Goal: Task Accomplishment & Management: Manage account settings

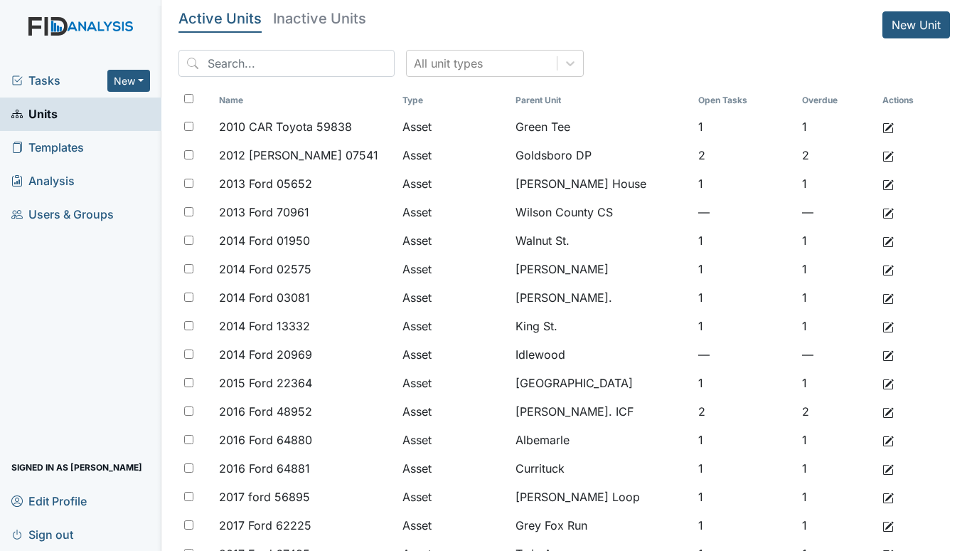
click at [43, 80] on span "Tasks" at bounding box center [59, 80] width 96 height 17
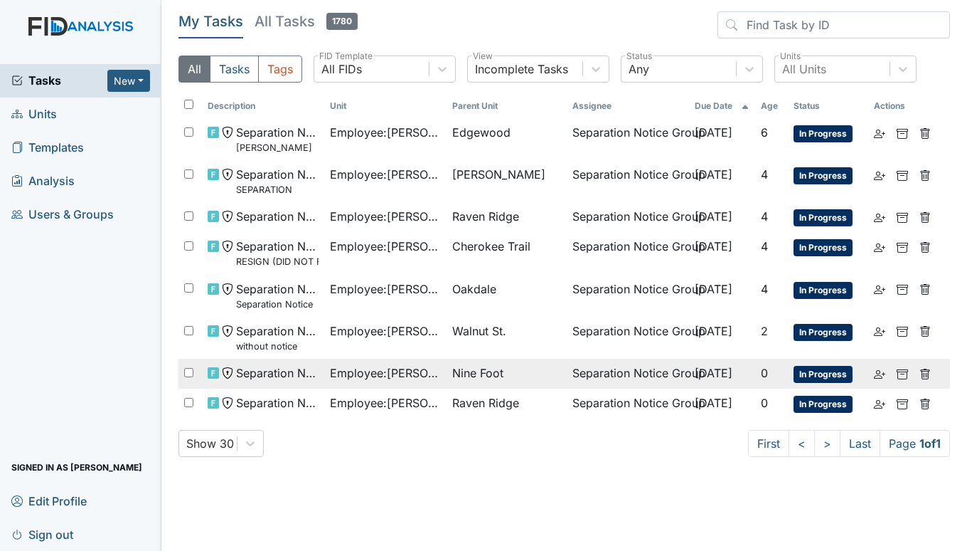
click at [403, 372] on span "Employee : Williams, Christopher" at bounding box center [385, 372] width 111 height 17
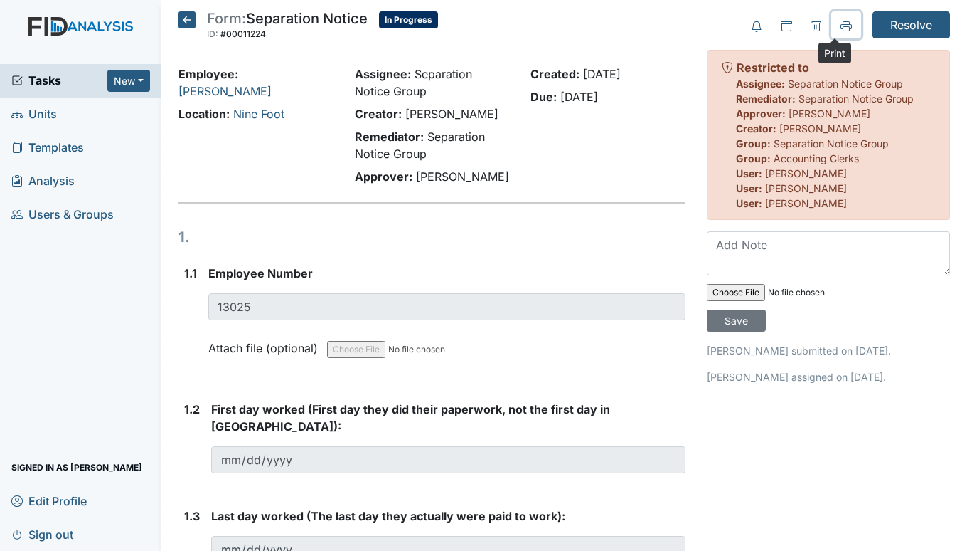
click at [841, 25] on icon at bounding box center [846, 25] width 11 height 8
click at [181, 16] on icon at bounding box center [187, 19] width 17 height 17
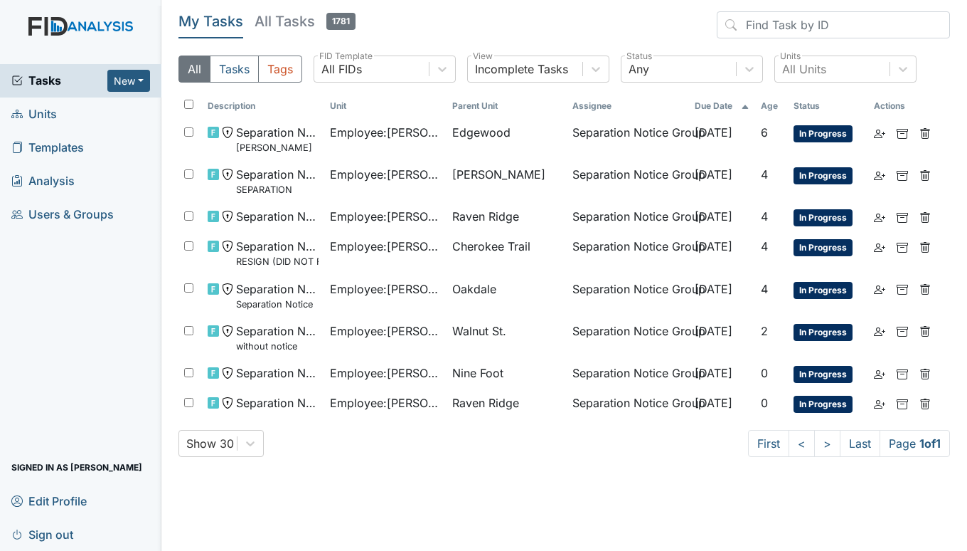
click at [54, 116] on span "Units" at bounding box center [34, 114] width 46 height 22
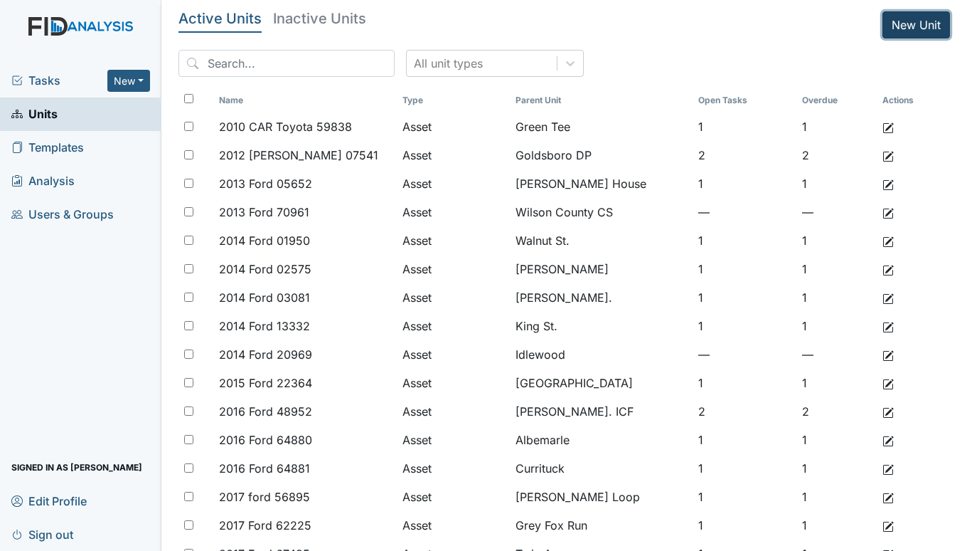
click at [911, 21] on link "New Unit" at bounding box center [917, 24] width 68 height 27
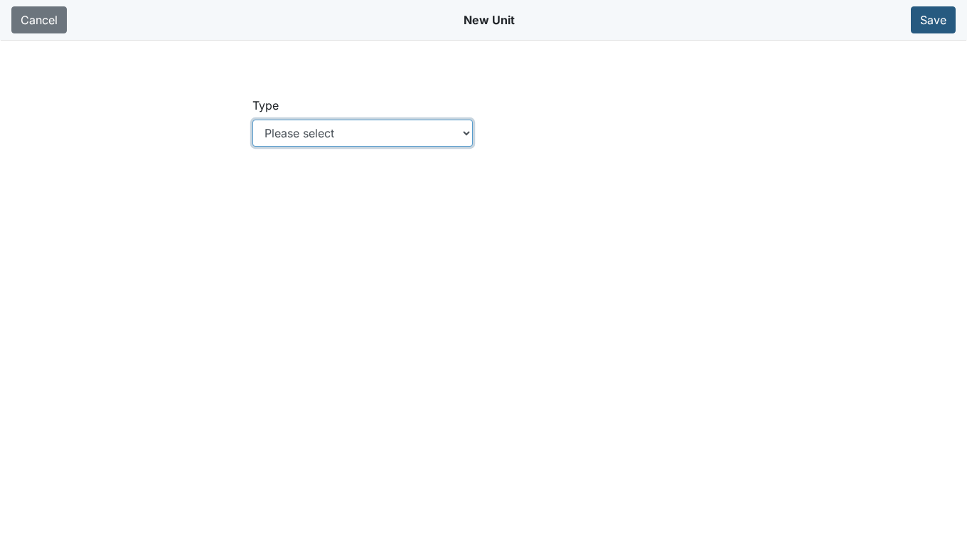
click at [467, 129] on select "Please select Location Location: Employee Location: Consumer Location: Asset Lo…" at bounding box center [363, 133] width 221 height 27
select select "c73a534c-0e54-49e9-a002-c9fa01df8b69"
click at [253, 120] on select "Please select Location Location: Employee Location: Consumer Location: Asset Lo…" at bounding box center [363, 133] width 221 height 27
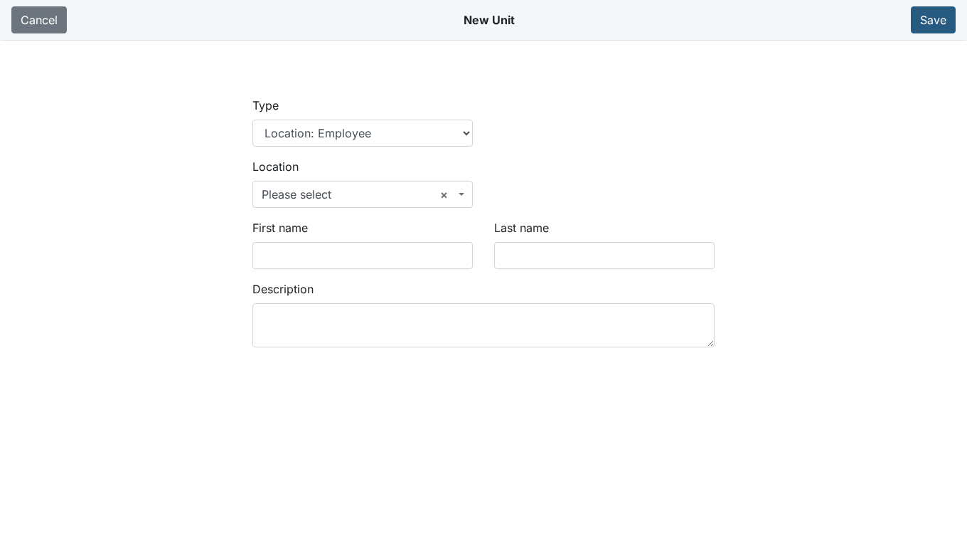
click at [464, 193] on b at bounding box center [462, 194] width 6 height 3
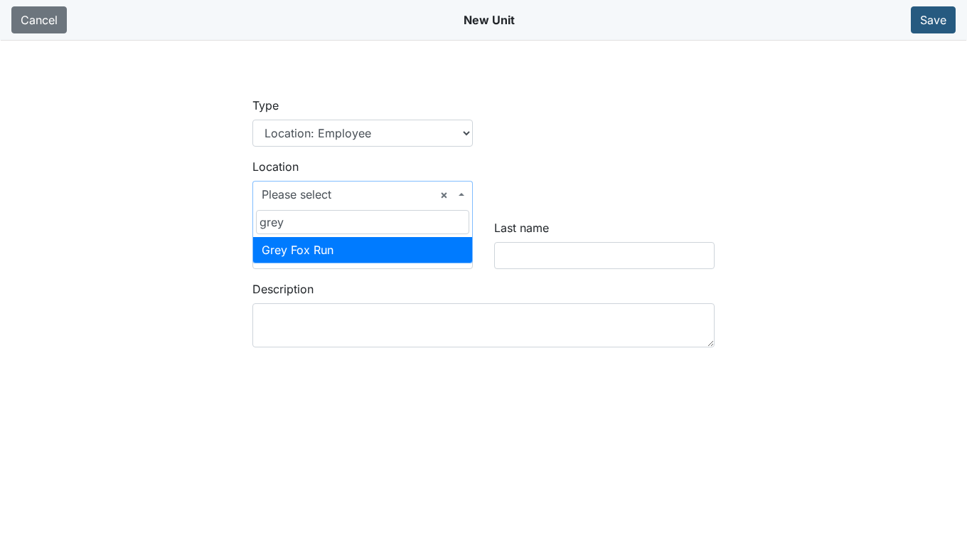
type input "grey"
select select "57090ea9-90f8-4df9-9161-5a5adc5ebb42"
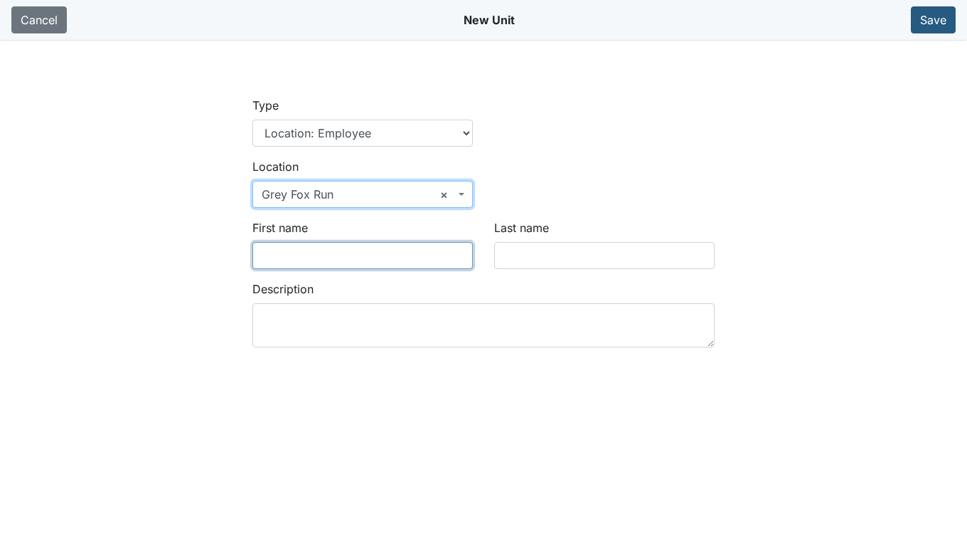
click at [336, 258] on input "First name" at bounding box center [363, 255] width 221 height 27
type input "Faith"
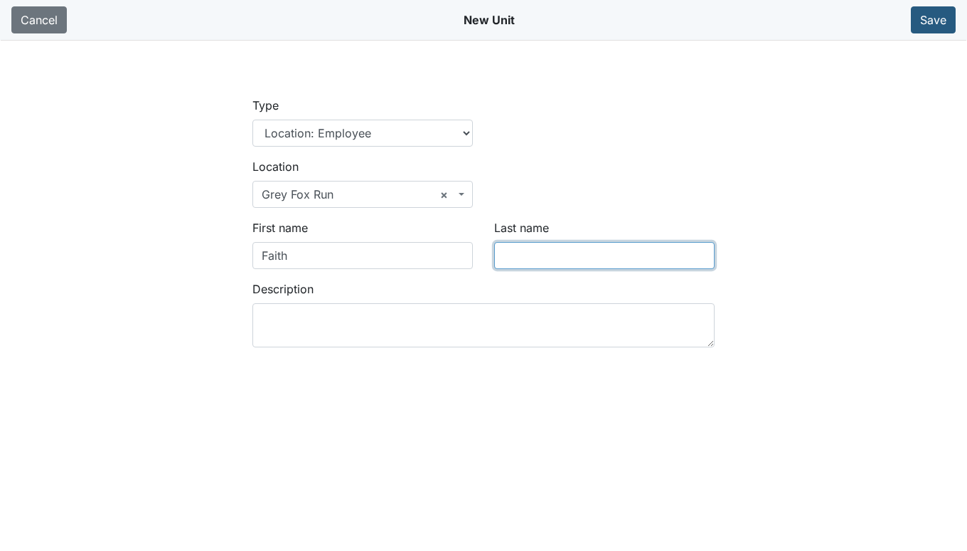
click at [538, 249] on input "Last name" at bounding box center [604, 255] width 221 height 27
type input "Foye"
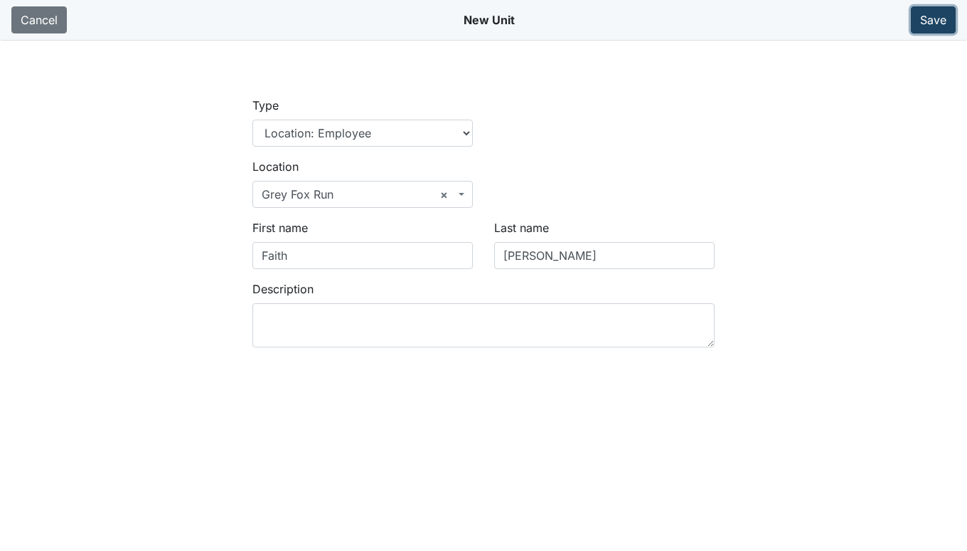
click at [933, 16] on button "Save" at bounding box center [933, 19] width 45 height 27
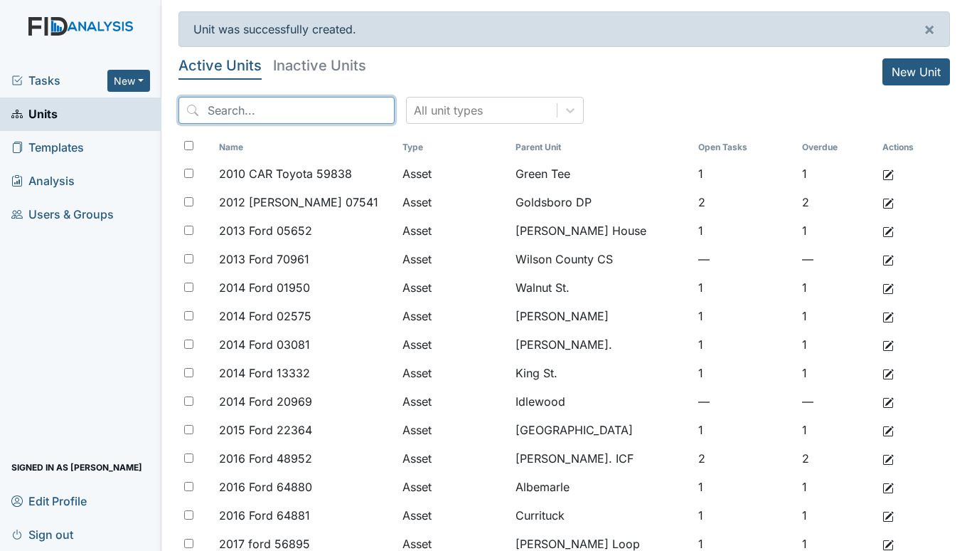
click at [231, 108] on input "search" at bounding box center [287, 110] width 216 height 27
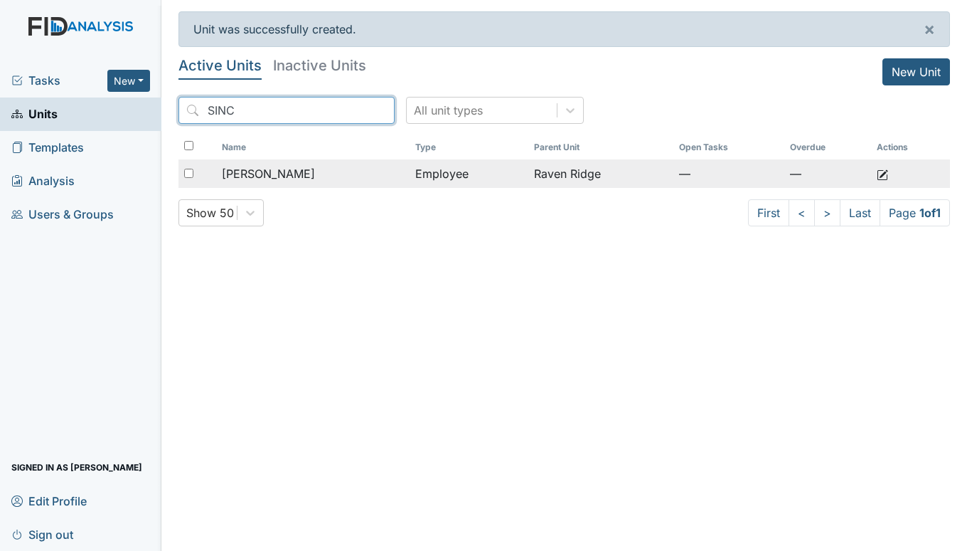
type input "SINC"
click at [270, 171] on span "Atkinson, Sinclair" at bounding box center [268, 173] width 93 height 17
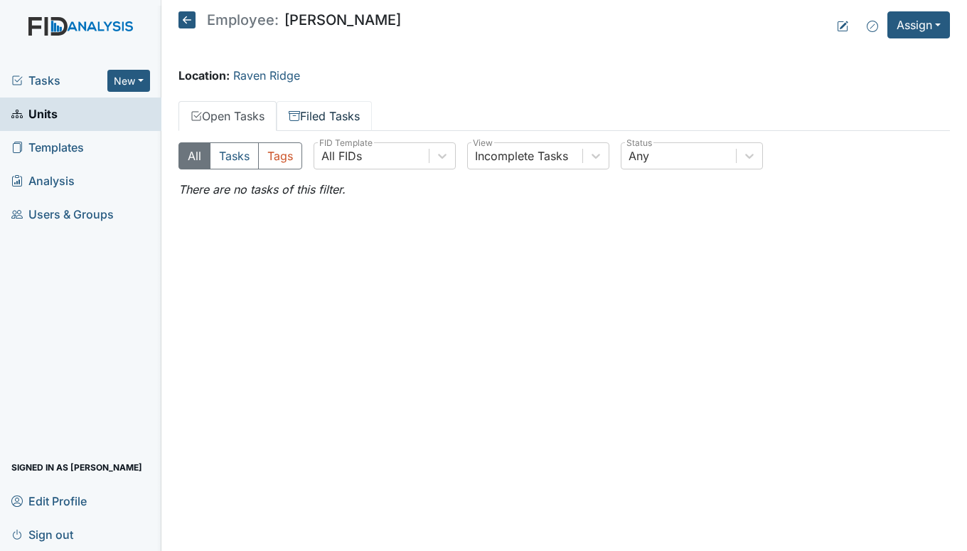
click at [336, 115] on link "Filed Tasks" at bounding box center [324, 116] width 95 height 30
click at [225, 111] on link "Open Tasks" at bounding box center [228, 116] width 98 height 30
click at [332, 110] on link "Filed Tasks" at bounding box center [324, 116] width 95 height 30
click at [228, 113] on link "Open Tasks" at bounding box center [228, 116] width 98 height 30
click at [345, 113] on link "Filed Tasks" at bounding box center [324, 116] width 95 height 30
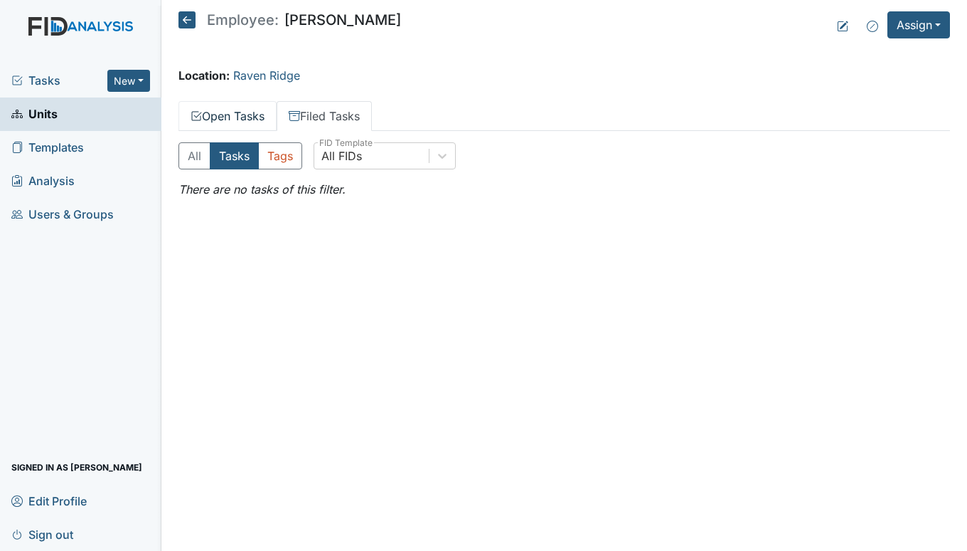
click at [225, 112] on link "Open Tasks" at bounding box center [228, 116] width 98 height 30
click at [38, 112] on span "Units" at bounding box center [34, 114] width 46 height 22
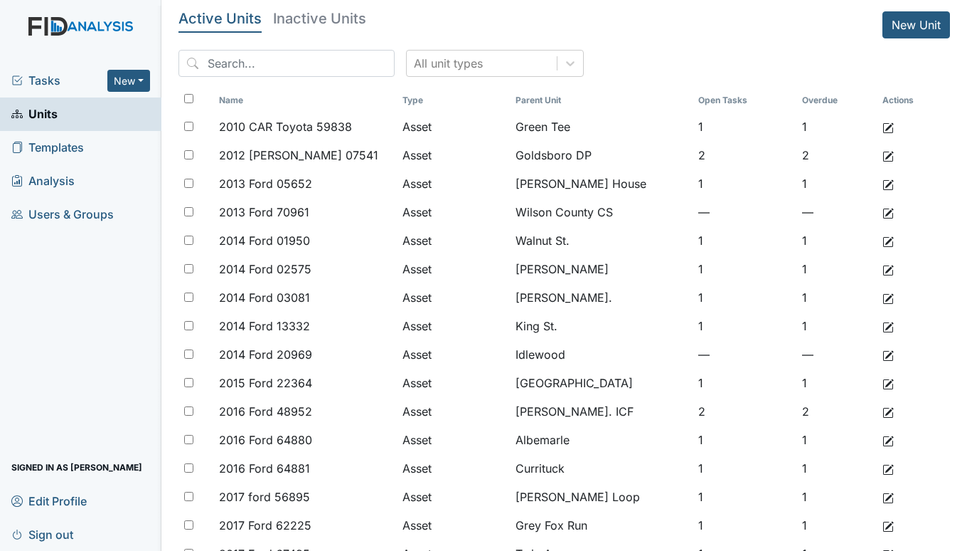
click at [39, 74] on span "Tasks" at bounding box center [59, 80] width 96 height 17
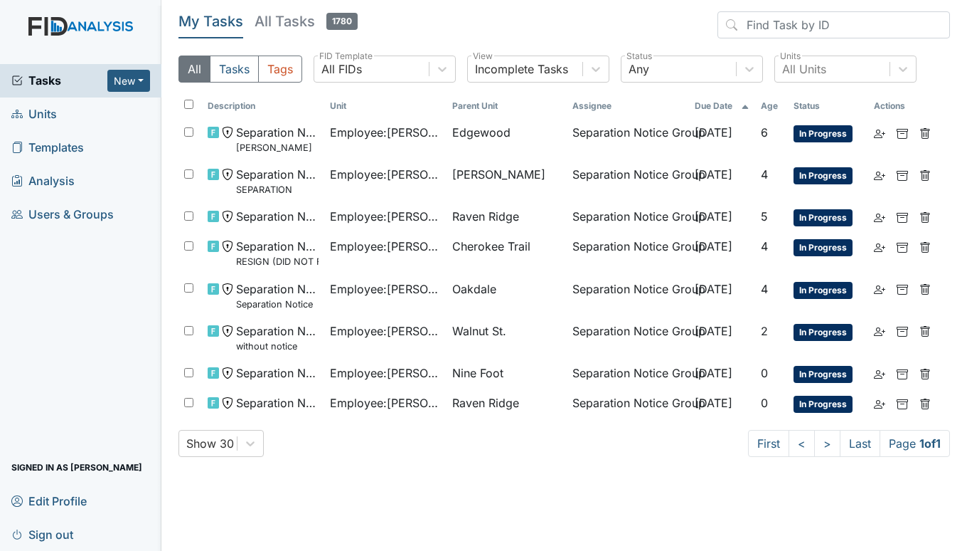
click at [48, 115] on span "Units" at bounding box center [34, 114] width 46 height 22
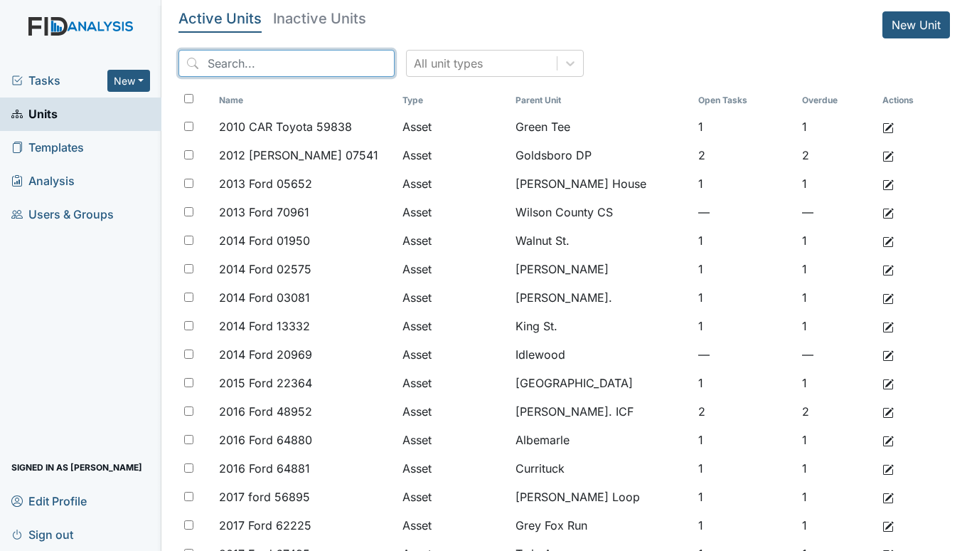
click at [258, 63] on input "search" at bounding box center [287, 63] width 216 height 27
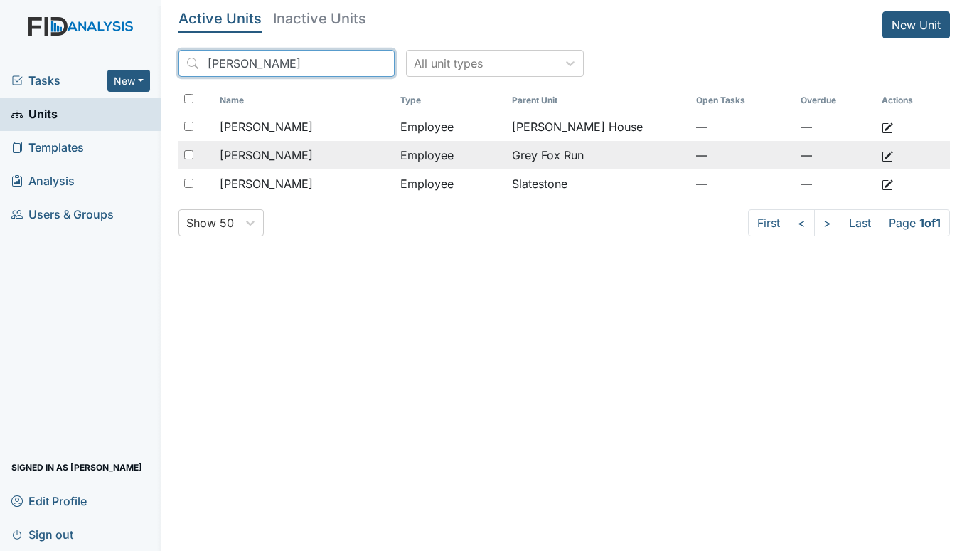
type input "howell"
click at [278, 149] on span "Howell, Emily" at bounding box center [266, 155] width 93 height 17
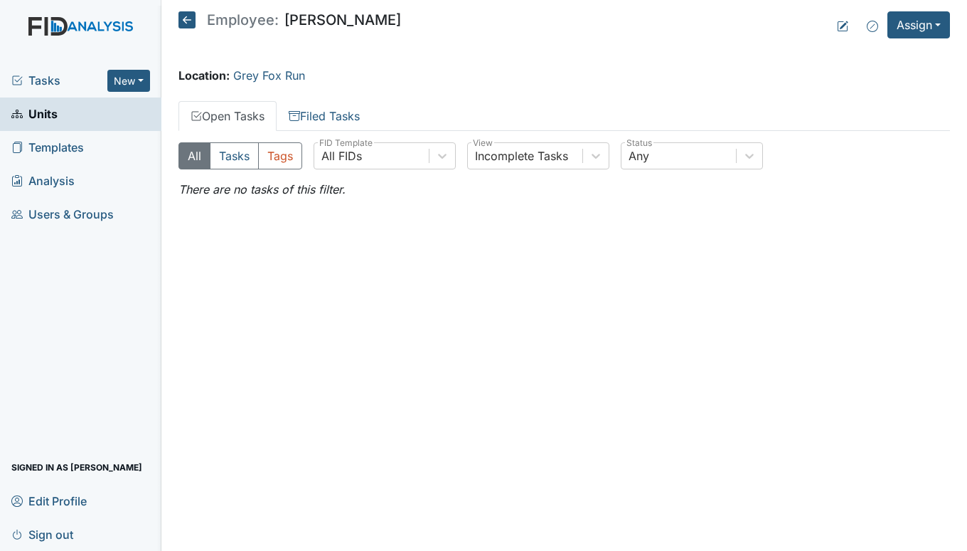
click at [40, 76] on span "Tasks" at bounding box center [59, 80] width 96 height 17
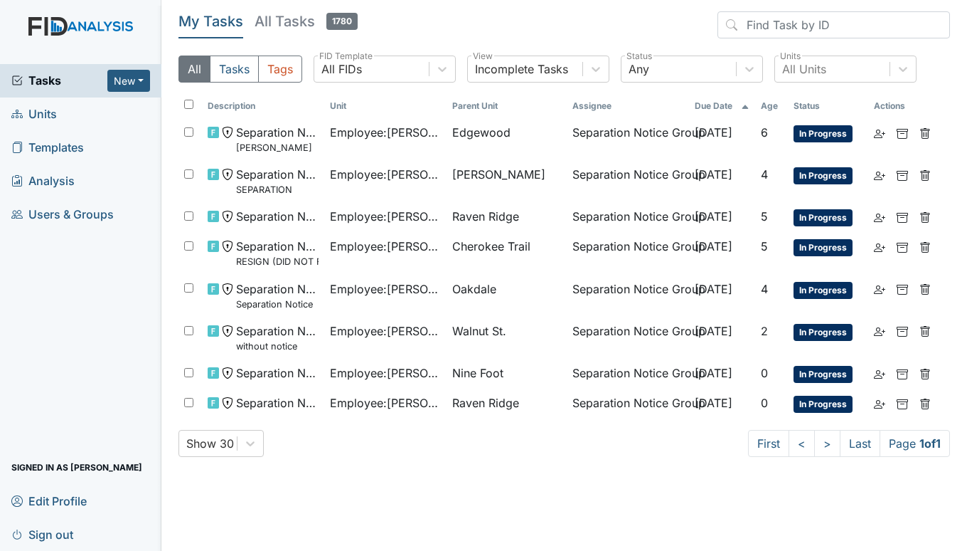
click at [33, 109] on span "Units" at bounding box center [34, 114] width 46 height 22
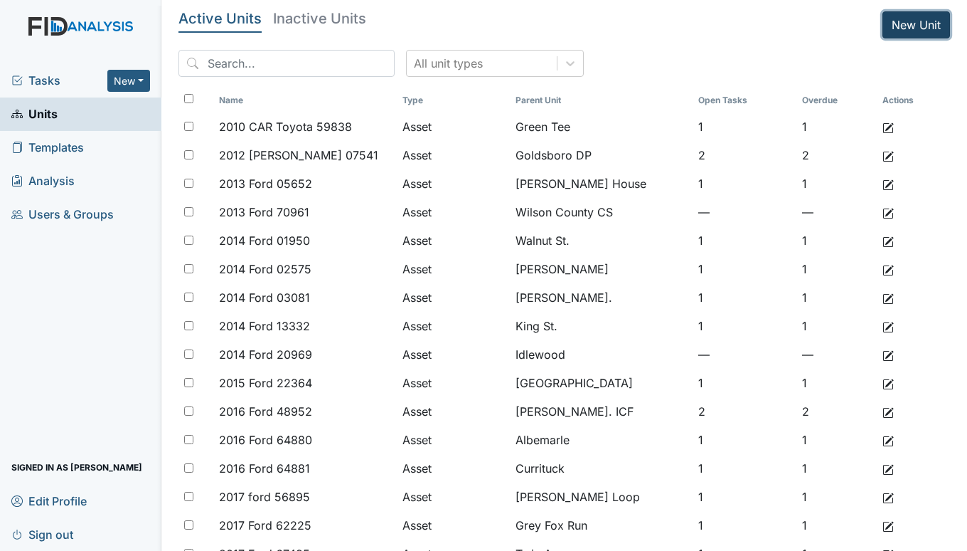
click at [922, 19] on link "New Unit" at bounding box center [917, 24] width 68 height 27
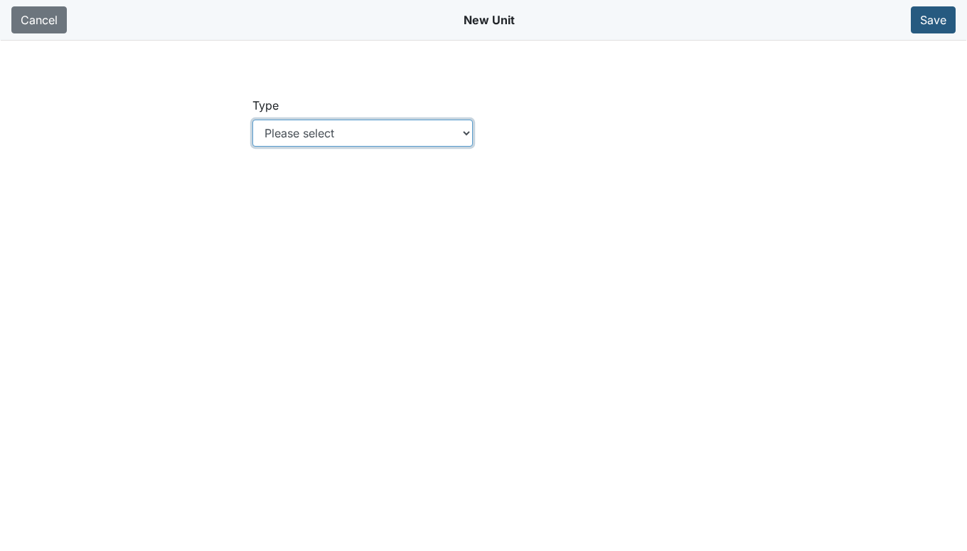
click at [467, 133] on select "Please select Location Location: Employee Location: Consumer Location: Asset Lo…" at bounding box center [363, 133] width 221 height 27
select select "c73a534c-0e54-49e9-a002-c9fa01df8b69"
click at [253, 120] on select "Please select Location Location: Employee Location: Consumer Location: Asset Lo…" at bounding box center [363, 133] width 221 height 27
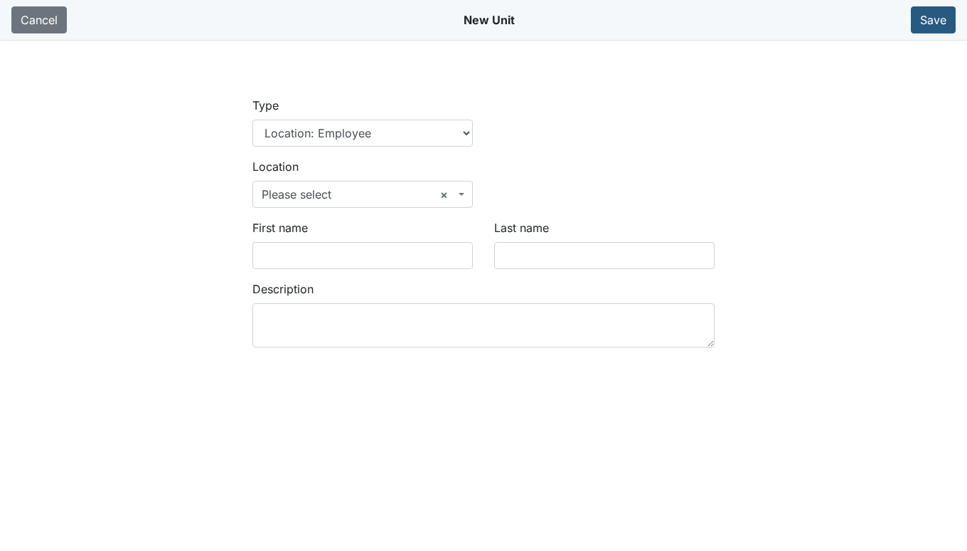
click at [462, 189] on span at bounding box center [463, 194] width 3 height 27
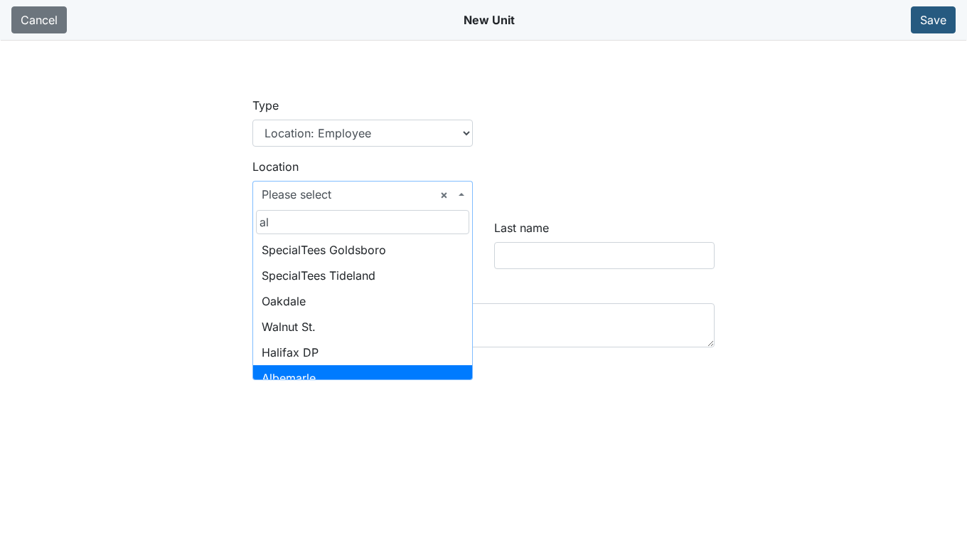
type input "al"
select select "ca602479-88da-4b72-9c3c-dbd057319294"
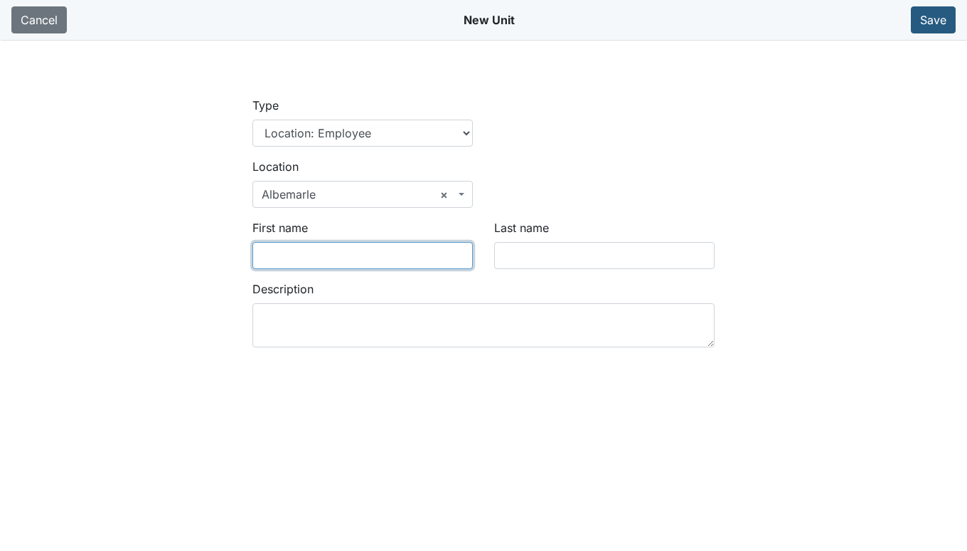
click at [308, 261] on input "First name" at bounding box center [363, 255] width 221 height 27
type input "Nikiya"
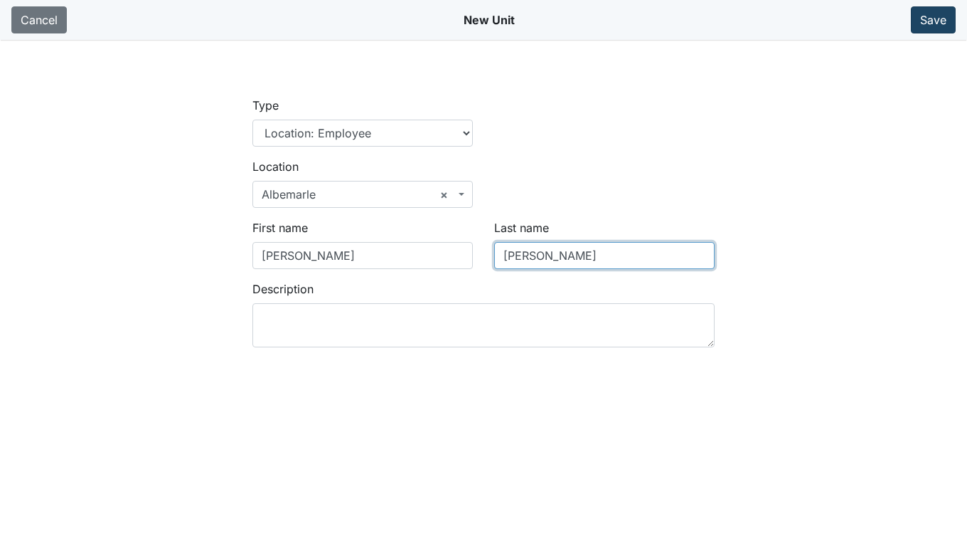
type input "Riddick"
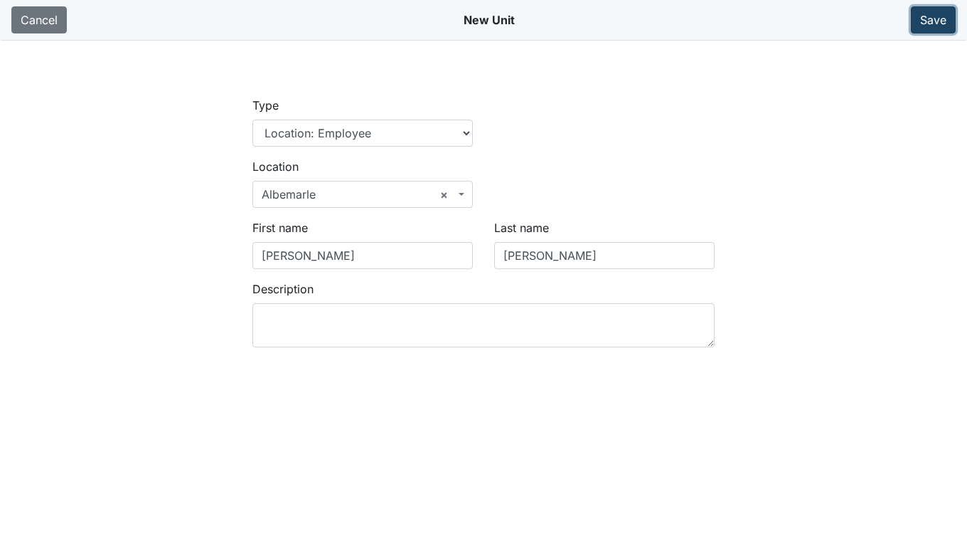
click at [929, 20] on button "Save" at bounding box center [933, 19] width 45 height 27
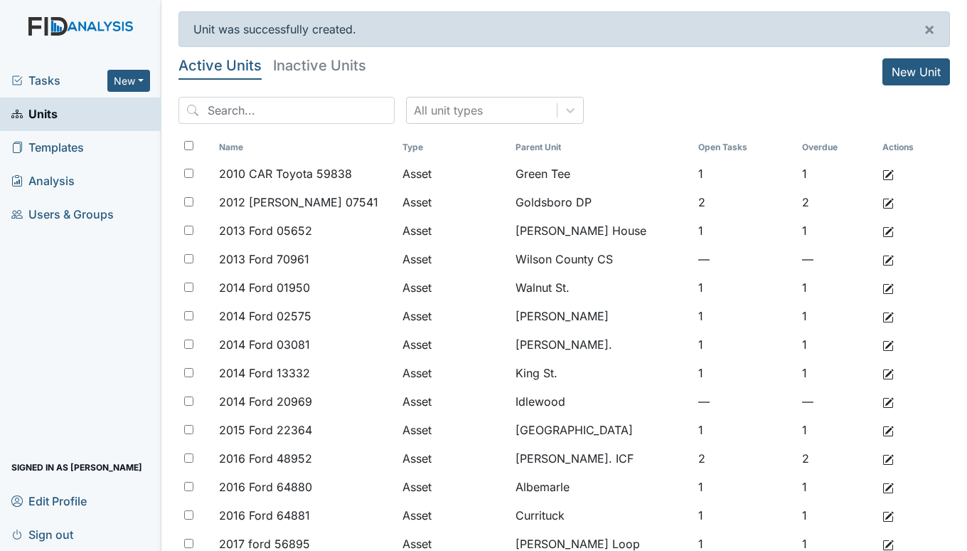
click at [44, 75] on span "Tasks" at bounding box center [59, 80] width 96 height 17
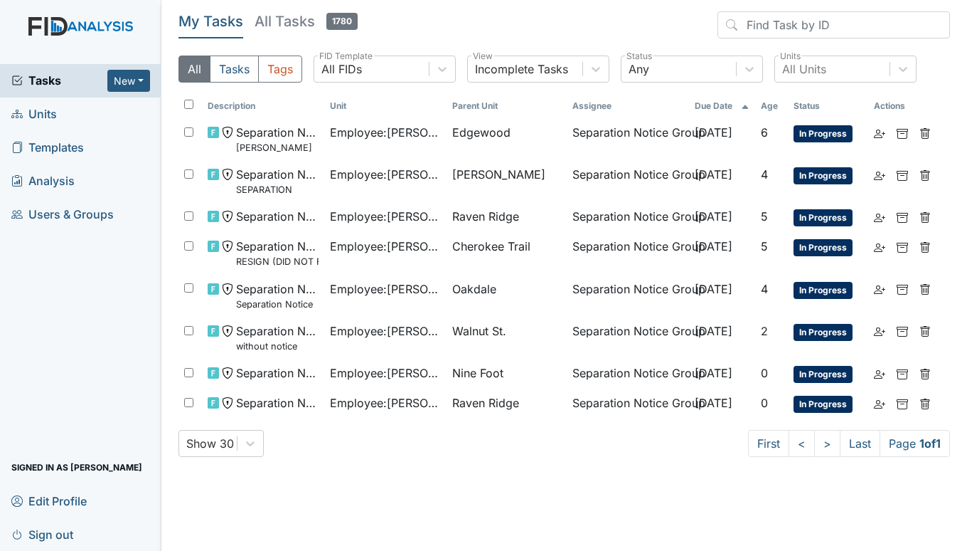
click at [46, 119] on span "Units" at bounding box center [34, 114] width 46 height 22
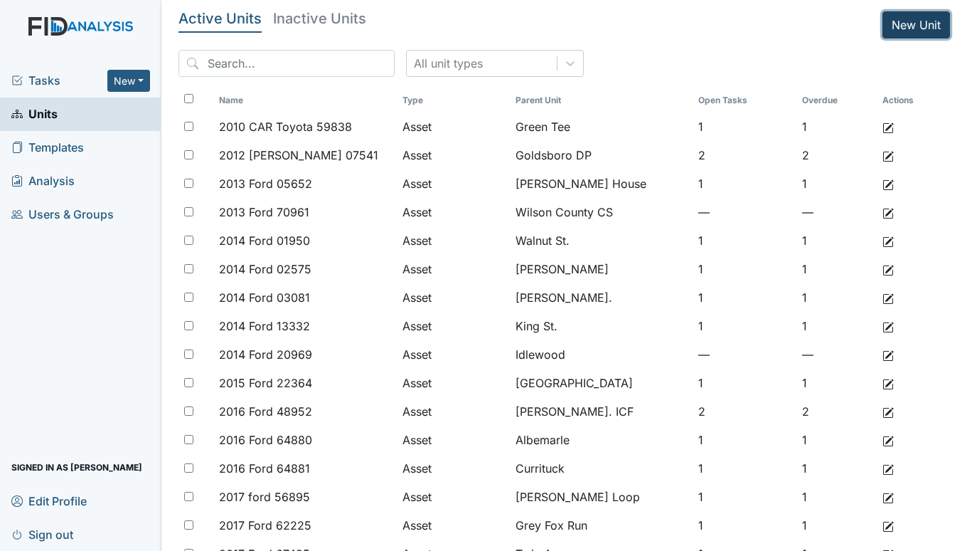
click at [903, 28] on link "New Unit" at bounding box center [917, 24] width 68 height 27
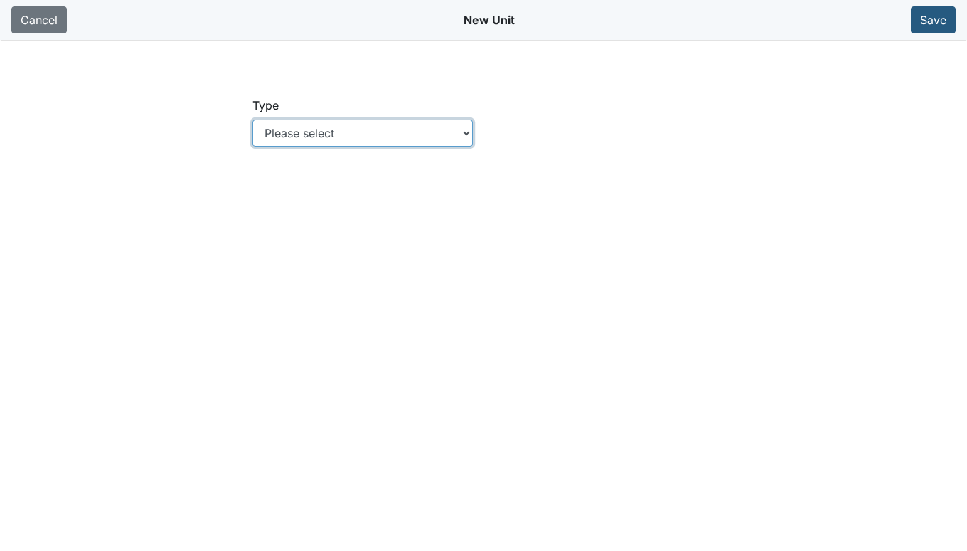
click at [363, 129] on select "Please select Location Location: Employee Location: Consumer Location: Asset Lo…" at bounding box center [363, 133] width 221 height 27
select select "c73a534c-0e54-49e9-a002-c9fa01df8b69"
click at [253, 120] on select "Please select Location Location: Employee Location: Consumer Location: Asset Lo…" at bounding box center [363, 133] width 221 height 27
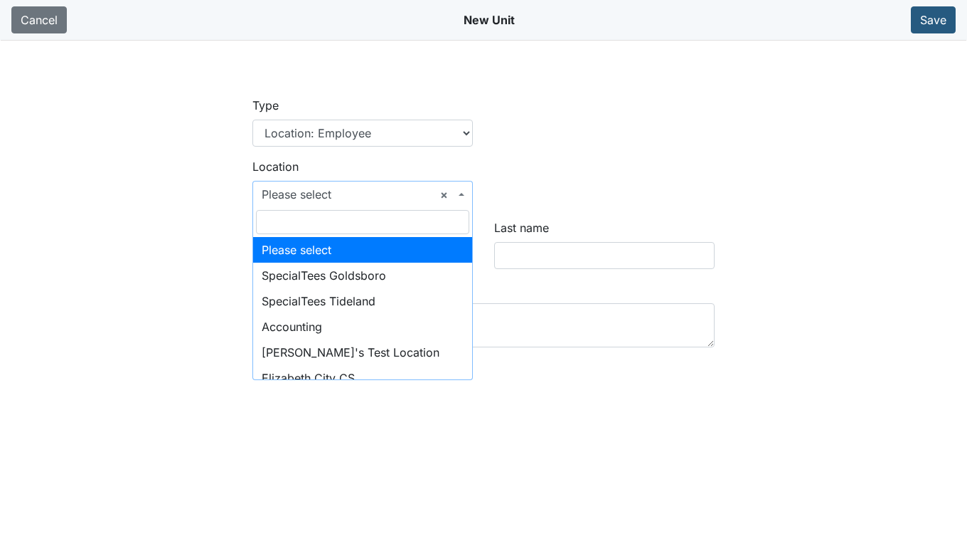
click at [342, 191] on span "× Please select" at bounding box center [358, 194] width 193 height 17
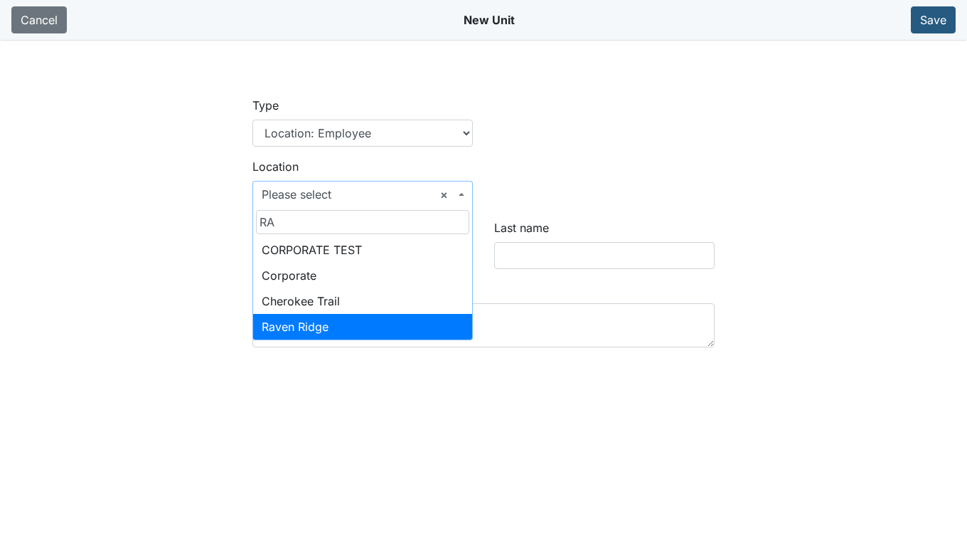
type input "RA"
select select "bff640f2-d666-4622-a223-4d8cbeb24b29"
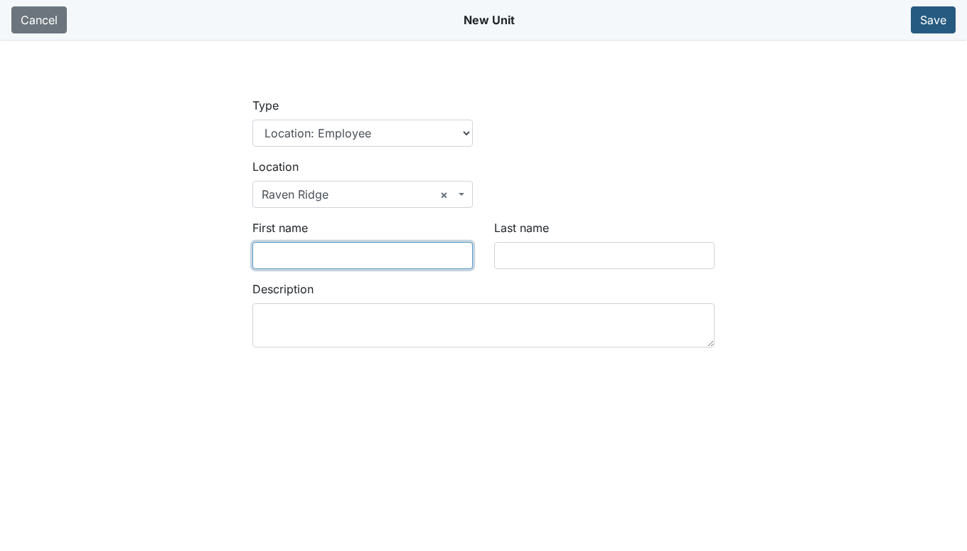
click at [327, 258] on input "First name" at bounding box center [363, 255] width 221 height 27
type input "A"
type input "Cassandra"
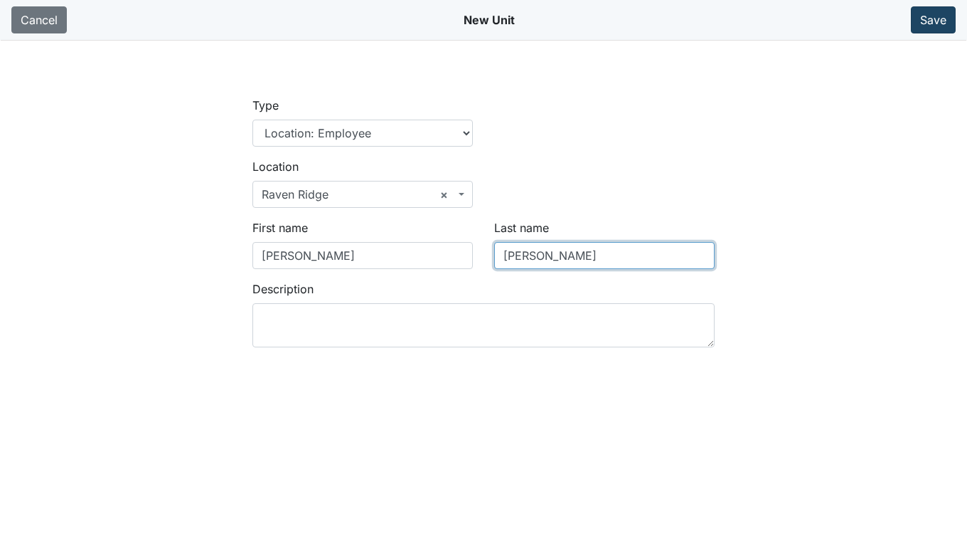
type input "Hussey"
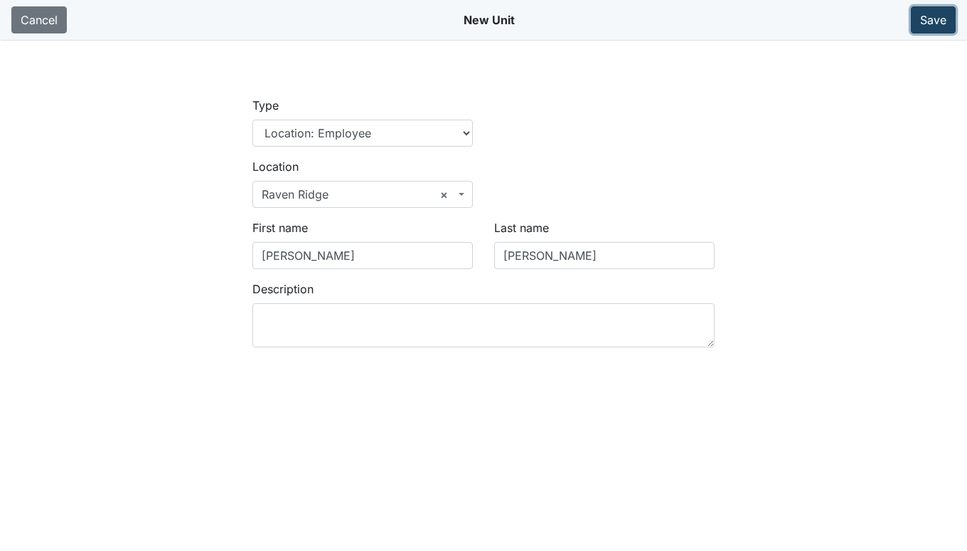
click at [939, 20] on button "Save" at bounding box center [933, 19] width 45 height 27
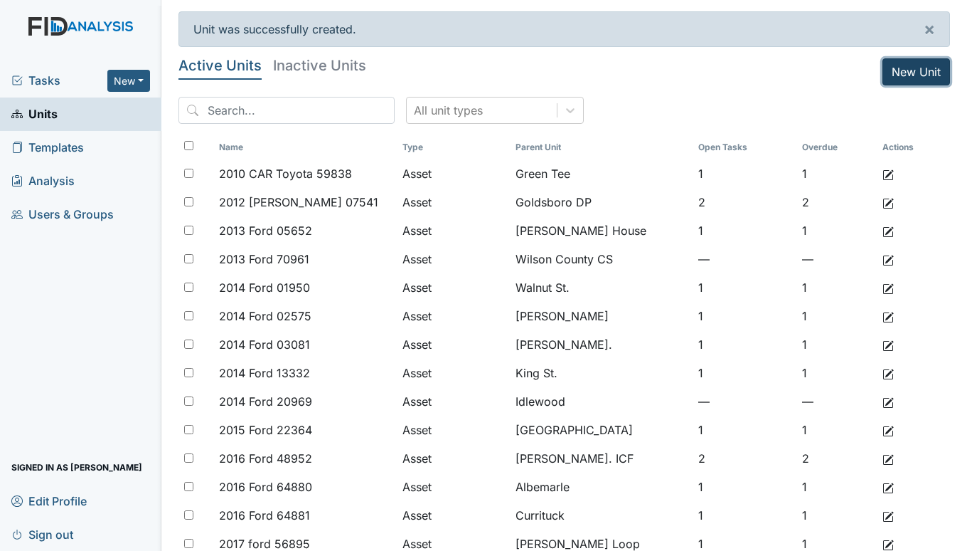
click at [887, 74] on link "New Unit" at bounding box center [917, 71] width 68 height 27
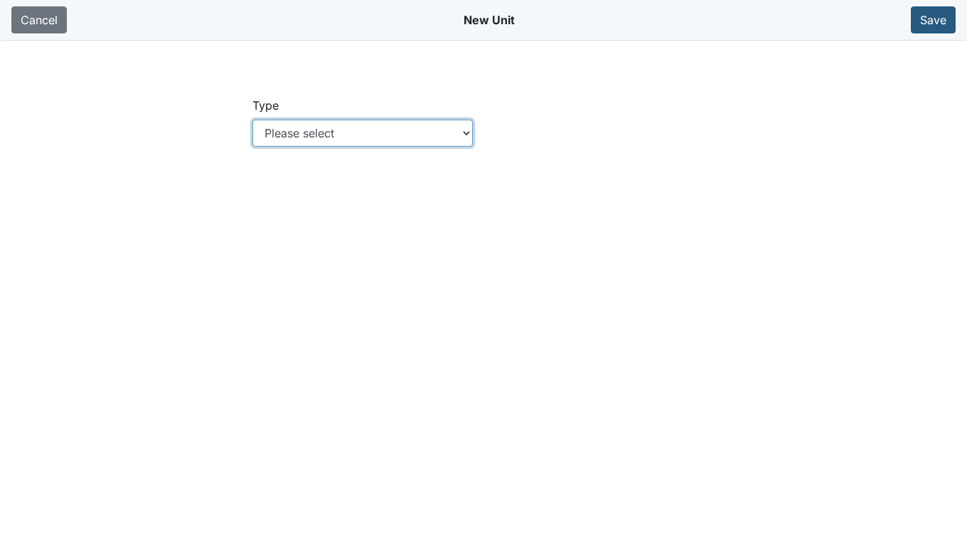
click at [351, 129] on select "Please select Location Location: Employee Location: Consumer Location: Asset Lo…" at bounding box center [363, 133] width 221 height 27
select select "37f12b2f-f3a4-472f-91fb-630d6a7e8686"
click at [253, 120] on select "Please select Location Location: Employee Location: Consumer Location: Asset Lo…" at bounding box center [363, 133] width 221 height 27
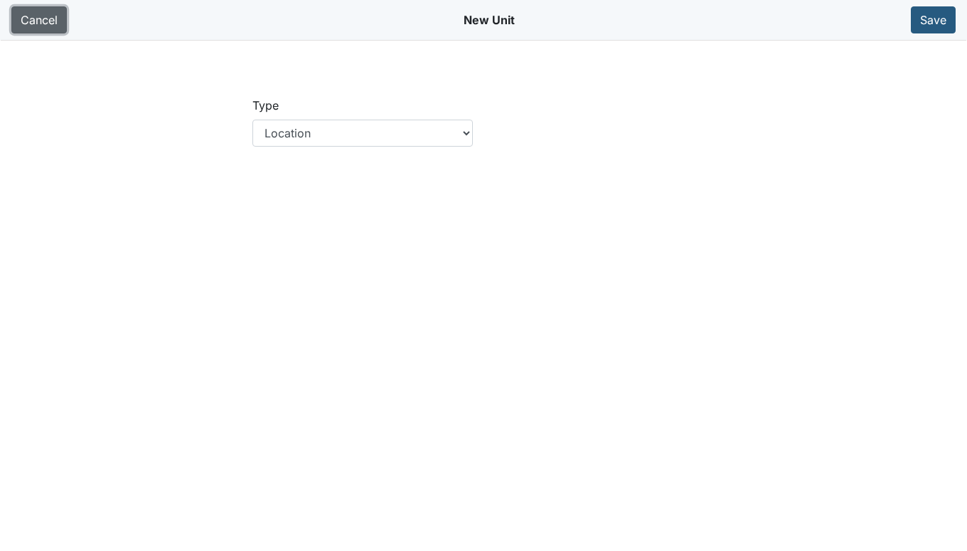
click at [31, 18] on link "Cancel" at bounding box center [38, 19] width 55 height 27
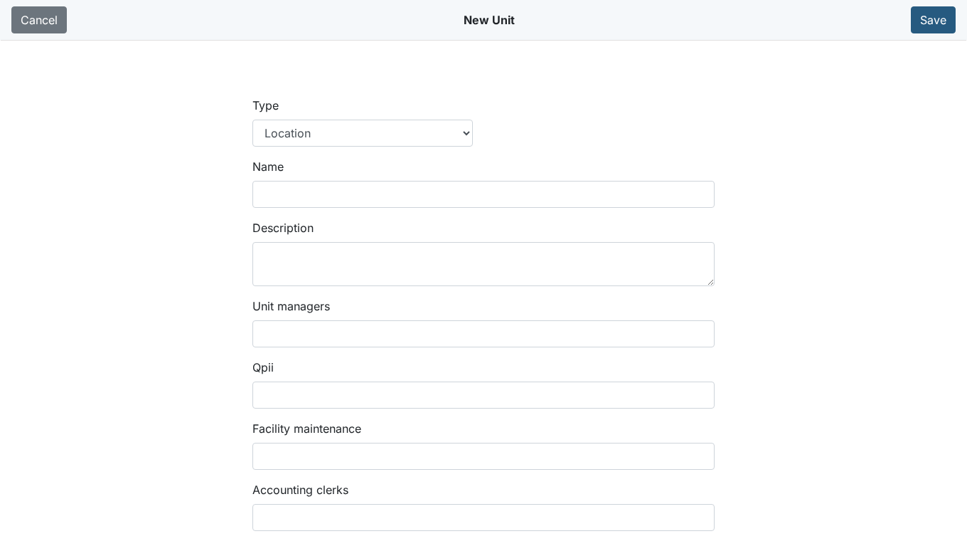
select select
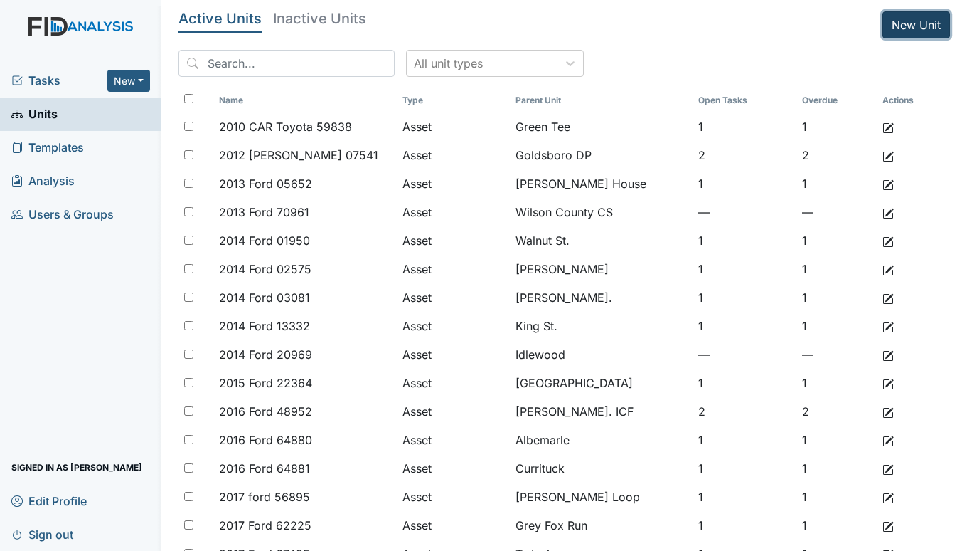
click at [920, 18] on link "New Unit" at bounding box center [917, 24] width 68 height 27
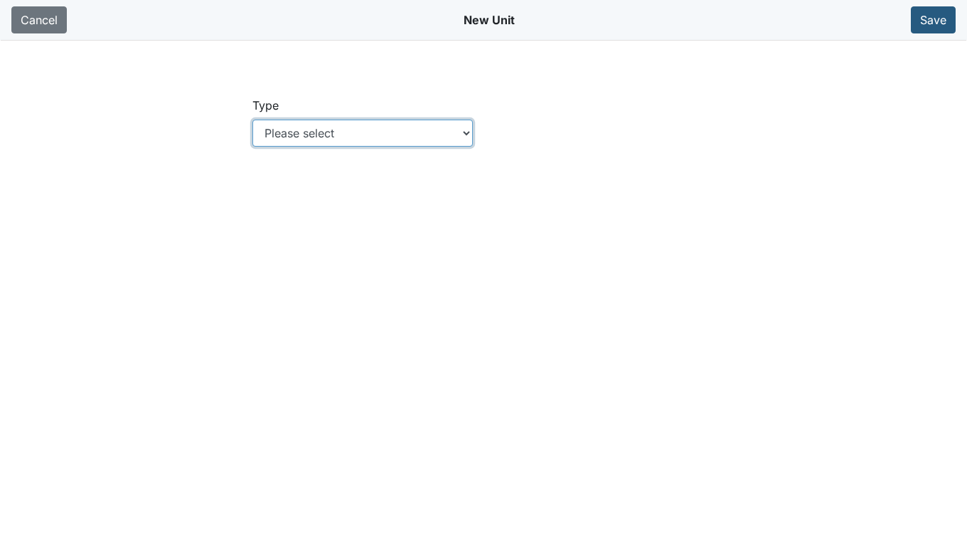
click at [463, 134] on select "Please select Location Location: Employee Location: Consumer Location: Asset Lo…" at bounding box center [363, 133] width 221 height 27
select select "c73a534c-0e54-49e9-a002-c9fa01df8b69"
click at [253, 120] on select "Please select Location Location: Employee Location: Consumer Location: Asset Lo…" at bounding box center [363, 133] width 221 height 27
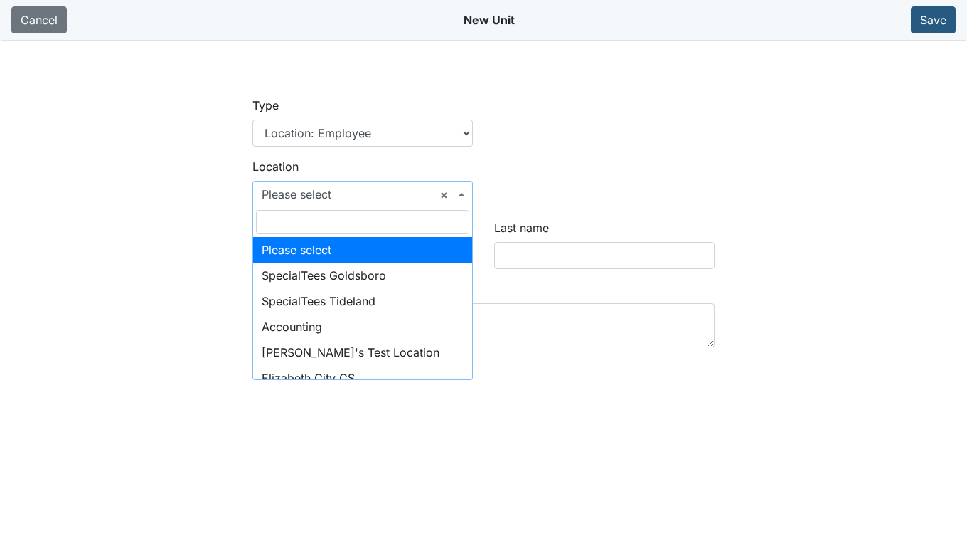
click at [316, 193] on span "× Please select" at bounding box center [358, 194] width 193 height 17
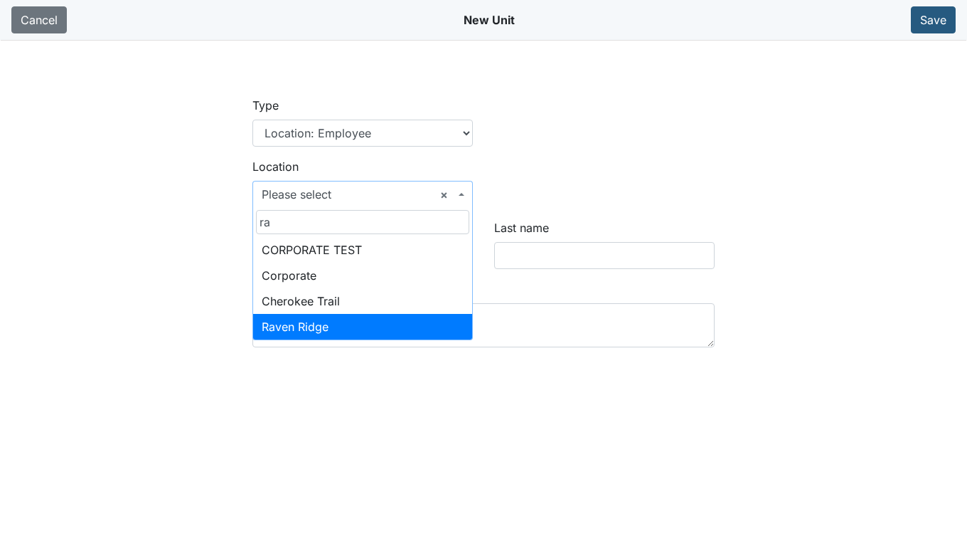
type input "ra"
select select "bff640f2-d666-4622-a223-4d8cbeb24b29"
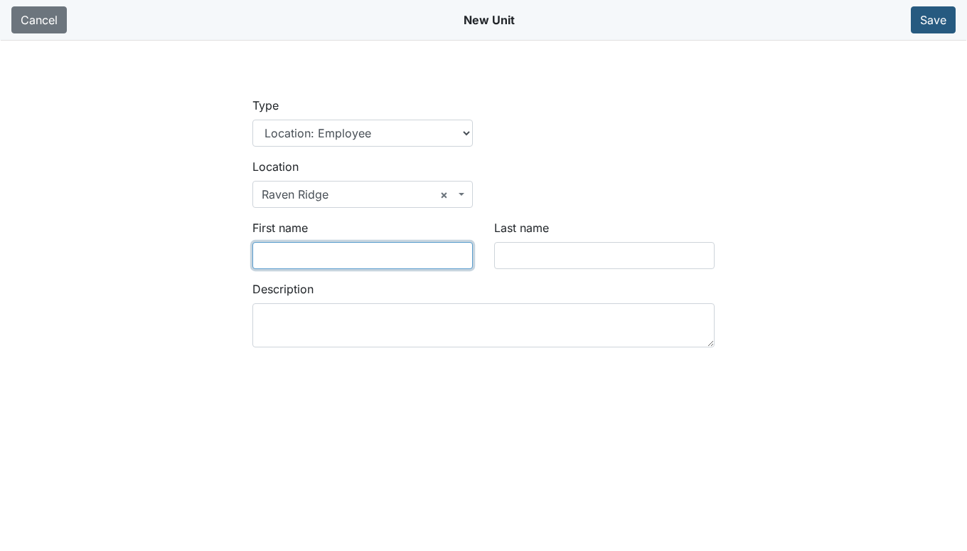
click at [332, 262] on input "First name" at bounding box center [363, 255] width 221 height 27
type input "Tabertha"
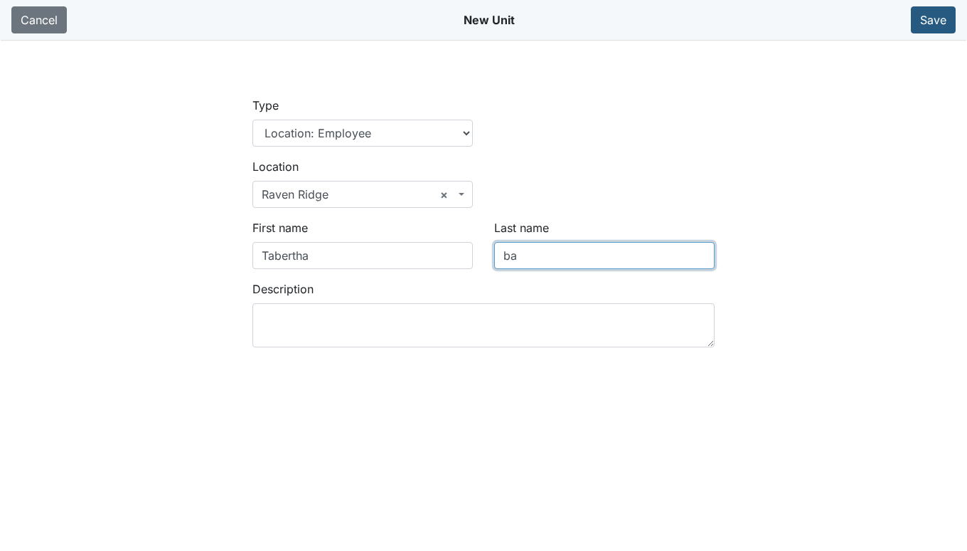
type input "b"
type input "Barnes"
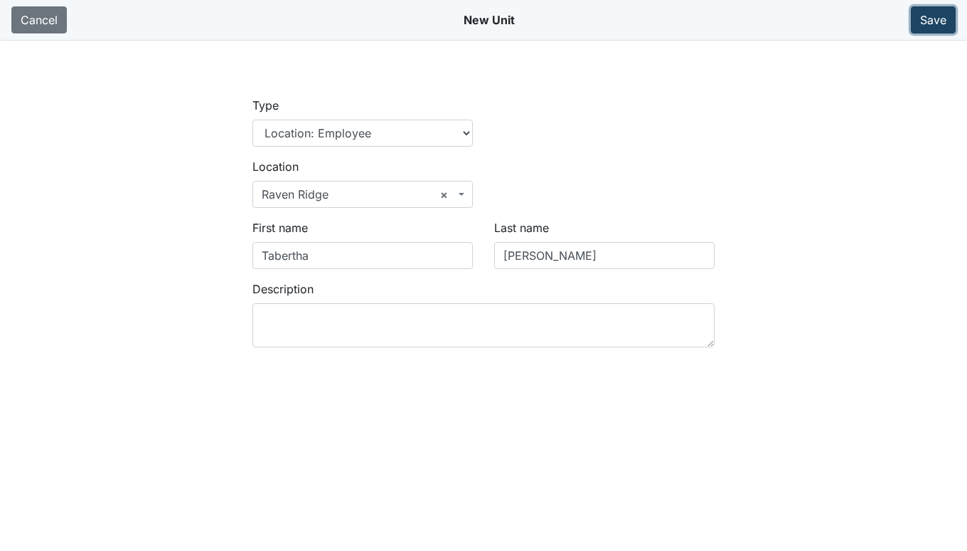
click at [928, 24] on button "Save" at bounding box center [933, 19] width 45 height 27
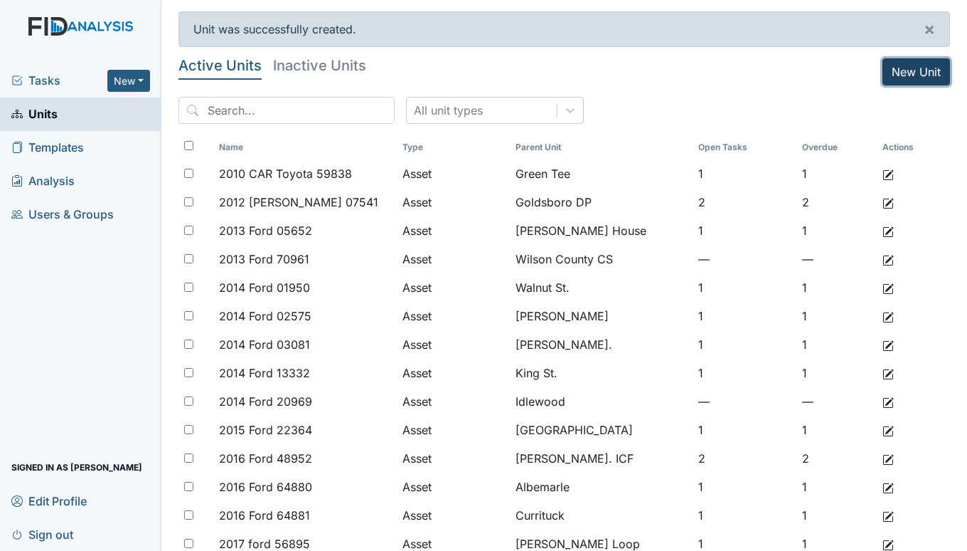
click at [893, 67] on link "New Unit" at bounding box center [917, 71] width 68 height 27
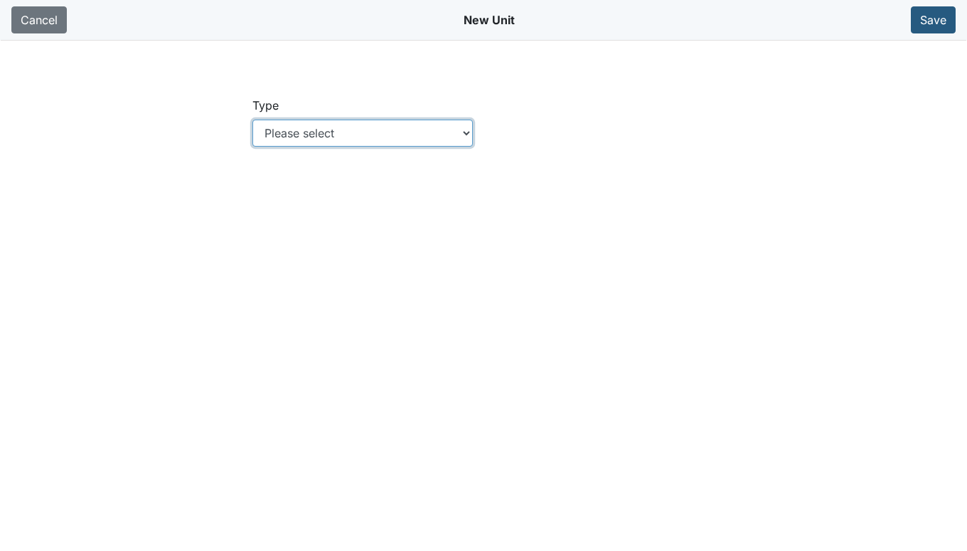
click at [377, 123] on select "Please select Location Location: Employee Location: Consumer Location: Asset Lo…" at bounding box center [363, 133] width 221 height 27
select select "c73a534c-0e54-49e9-a002-c9fa01df8b69"
click at [253, 120] on select "Please select Location Location: Employee Location: Consumer Location: Asset Lo…" at bounding box center [363, 133] width 221 height 27
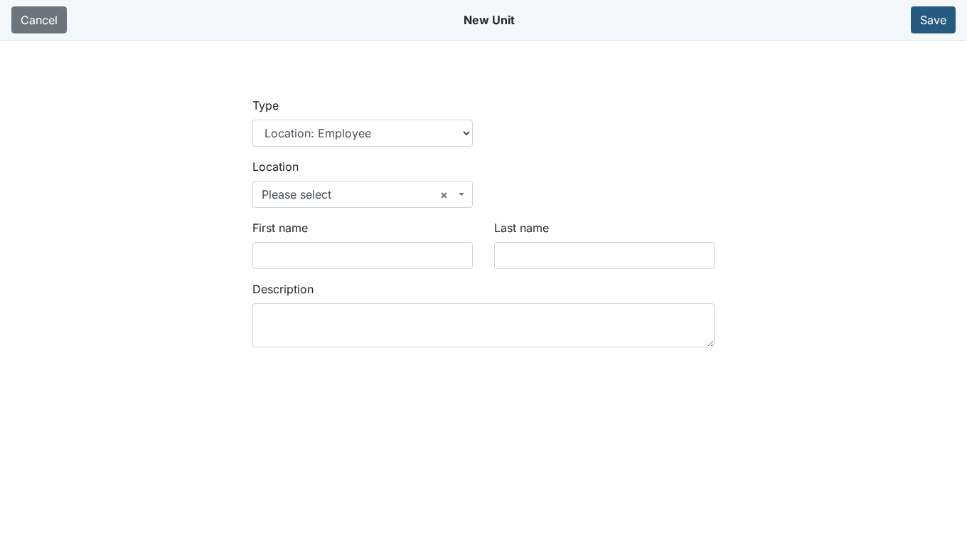
click at [294, 187] on span "× Please select" at bounding box center [358, 194] width 193 height 17
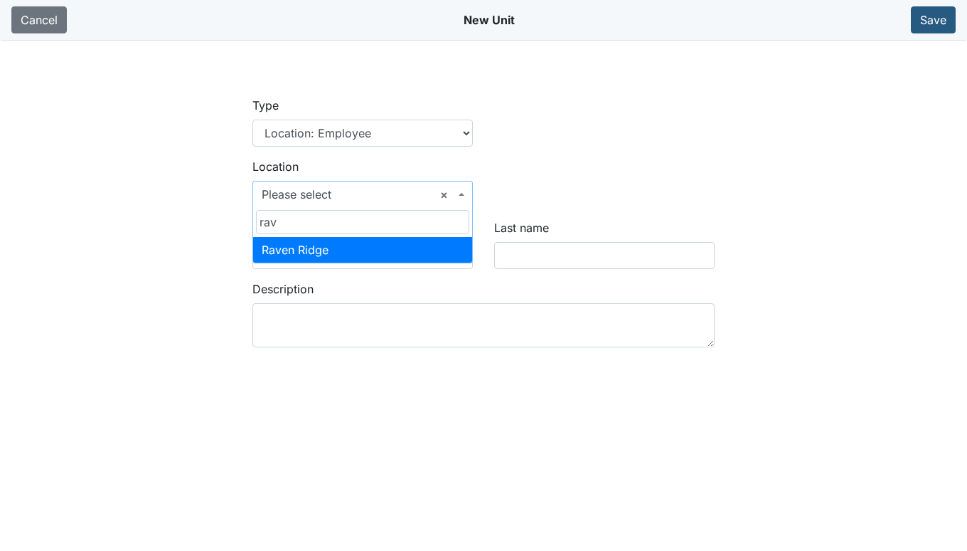
type input "rav"
select select "bff640f2-d666-4622-a223-4d8cbeb24b29"
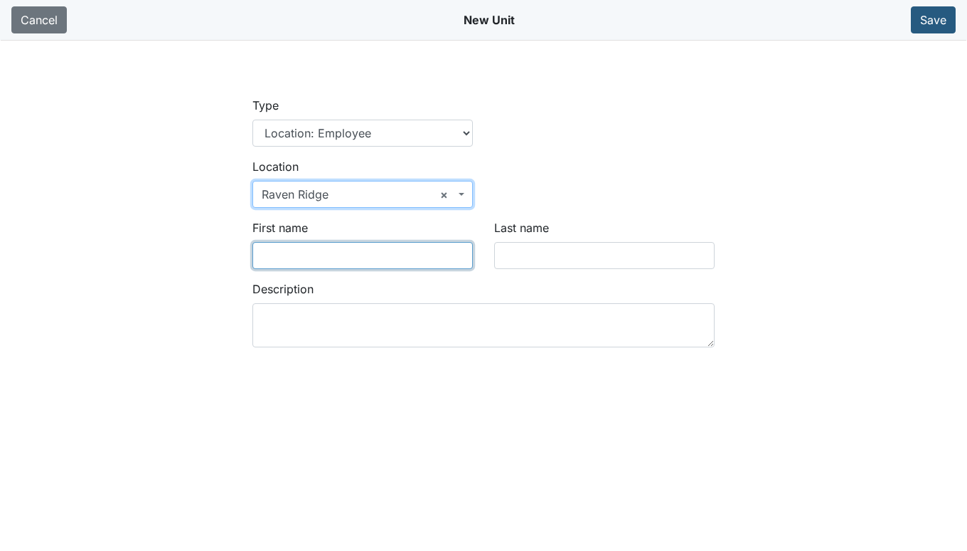
click at [309, 251] on input "First name" at bounding box center [363, 255] width 221 height 27
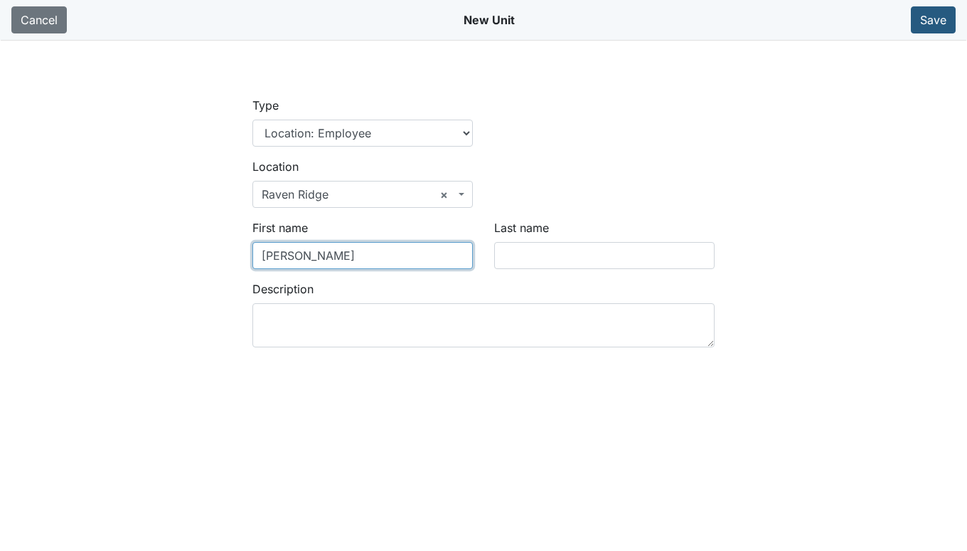
type input "Octavius"
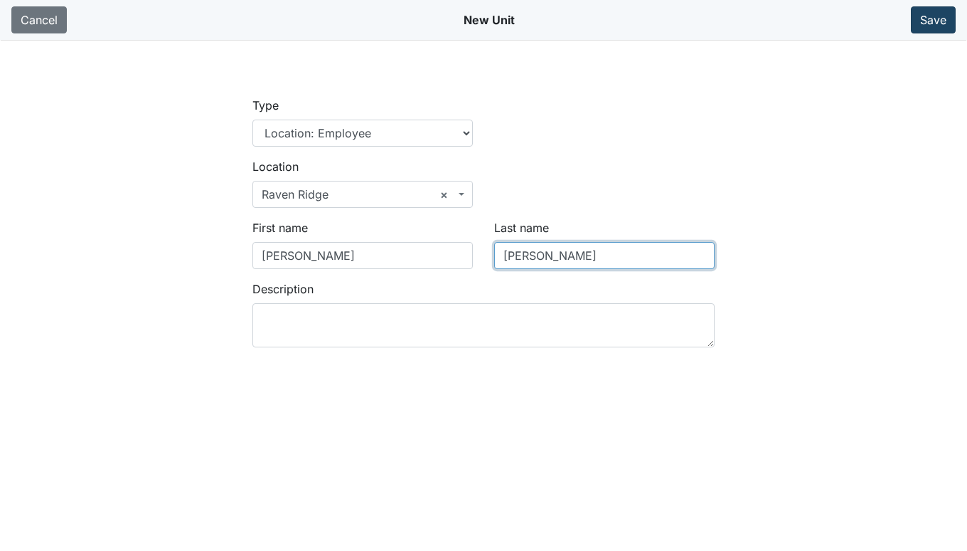
type input "Durant"
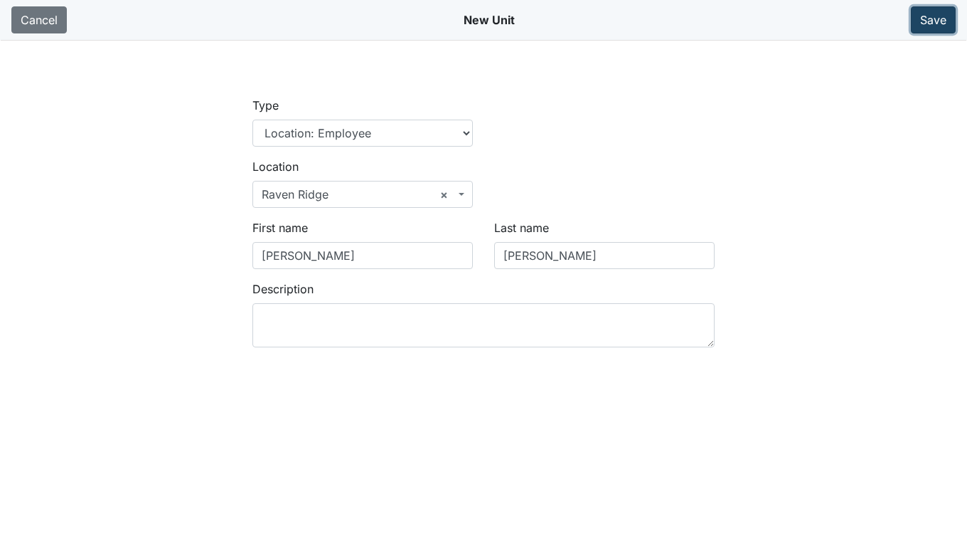
click at [928, 16] on button "Save" at bounding box center [933, 19] width 45 height 27
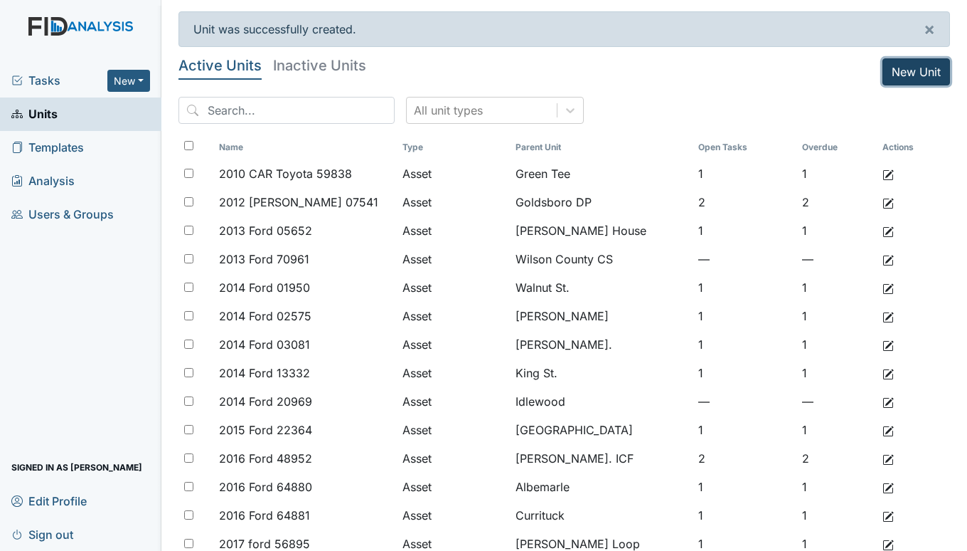
click at [903, 68] on link "New Unit" at bounding box center [917, 71] width 68 height 27
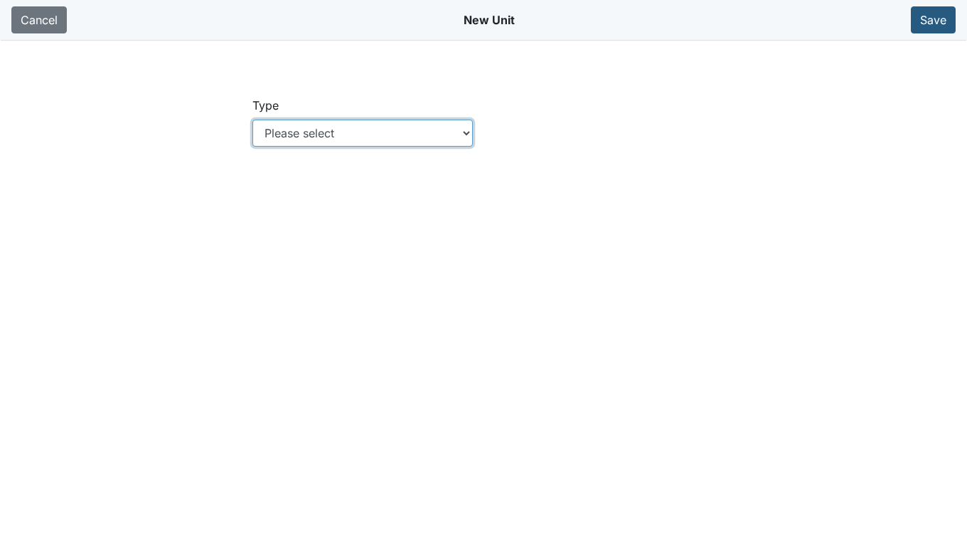
click at [463, 129] on select "Please select Location Location: Employee Location: Consumer Location: Asset Lo…" at bounding box center [363, 133] width 221 height 27
select select "c73a534c-0e54-49e9-a002-c9fa01df8b69"
click at [253, 120] on select "Please select Location Location: Employee Location: Consumer Location: Asset Lo…" at bounding box center [363, 133] width 221 height 27
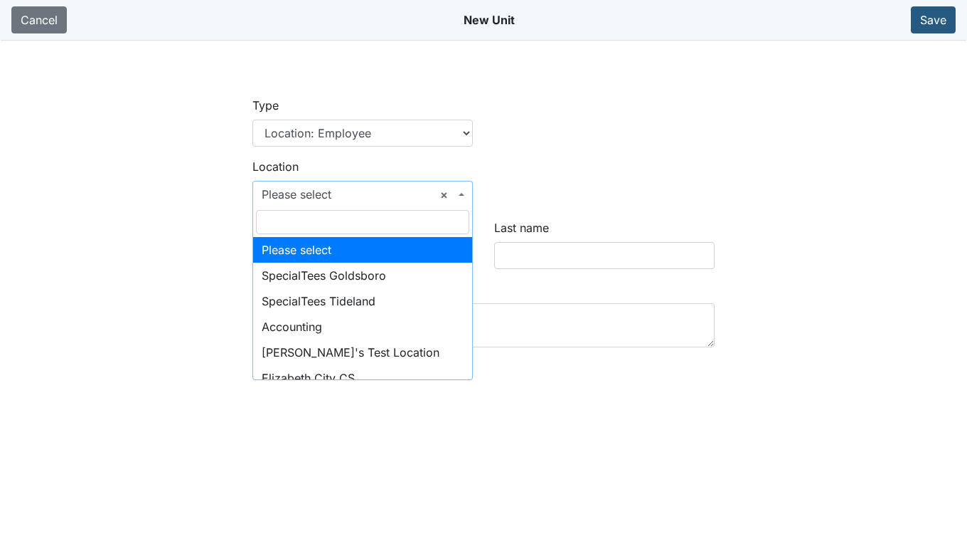
click at [339, 185] on span "× Please select" at bounding box center [363, 194] width 221 height 27
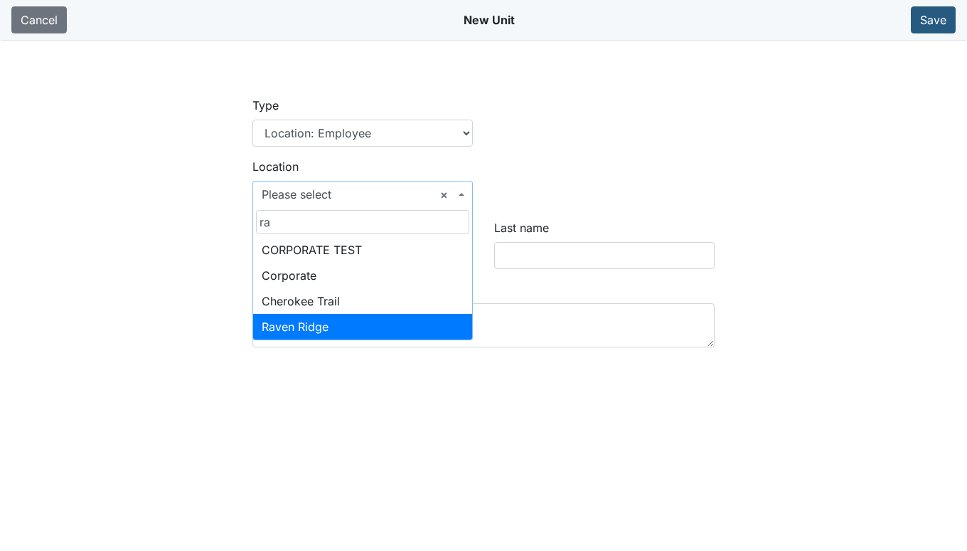
type input "ra"
select select "bff640f2-d666-4622-a223-4d8cbeb24b29"
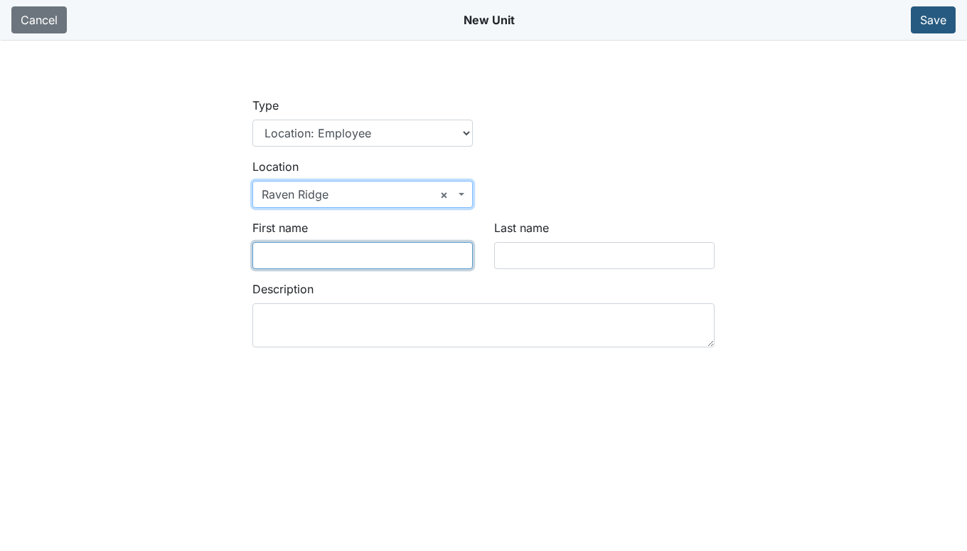
click at [325, 255] on input "First name" at bounding box center [363, 255] width 221 height 27
type input "a"
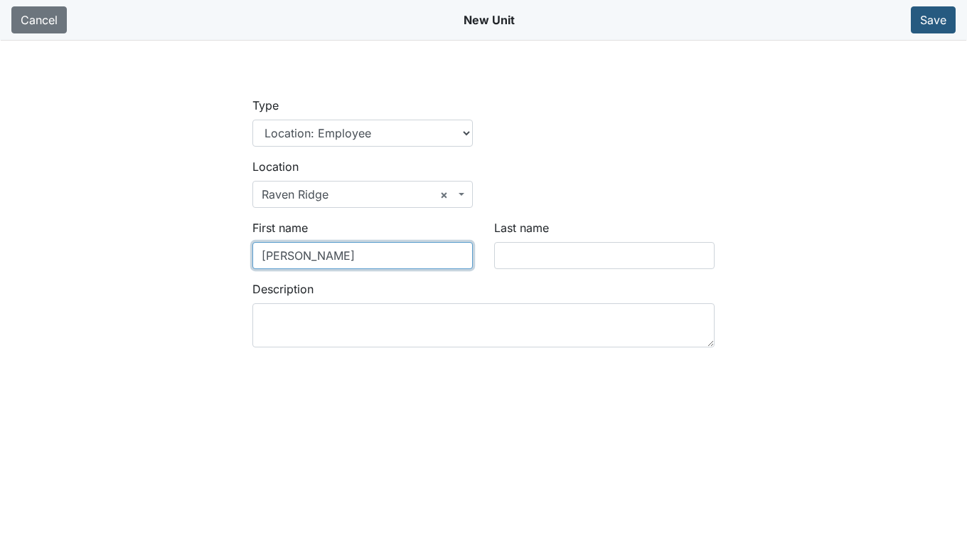
type input "Akeem"
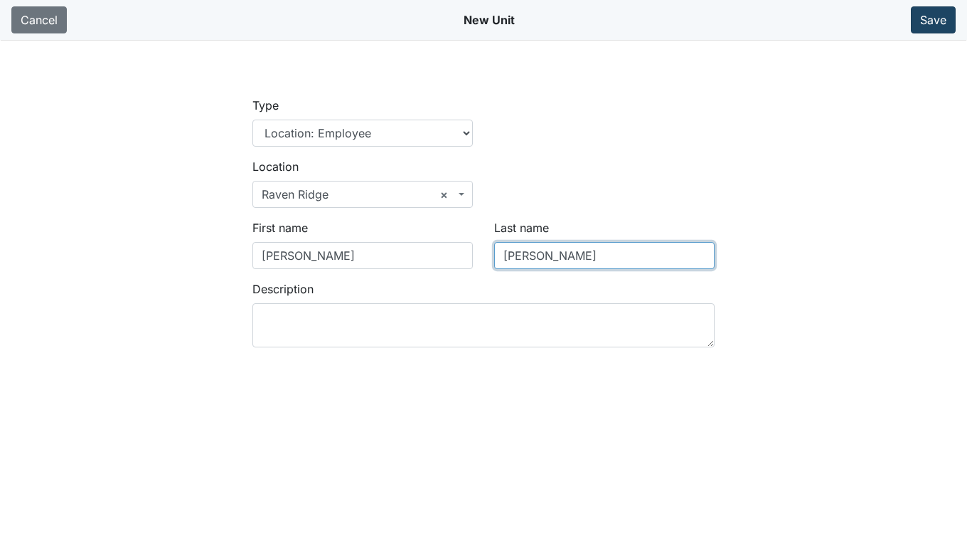
type input "Ellis"
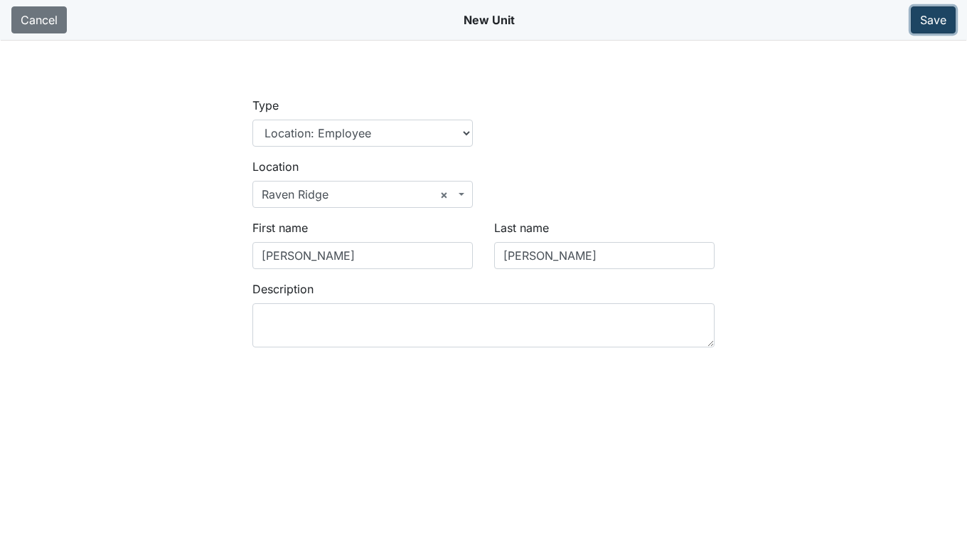
click at [940, 16] on button "Save" at bounding box center [933, 19] width 45 height 27
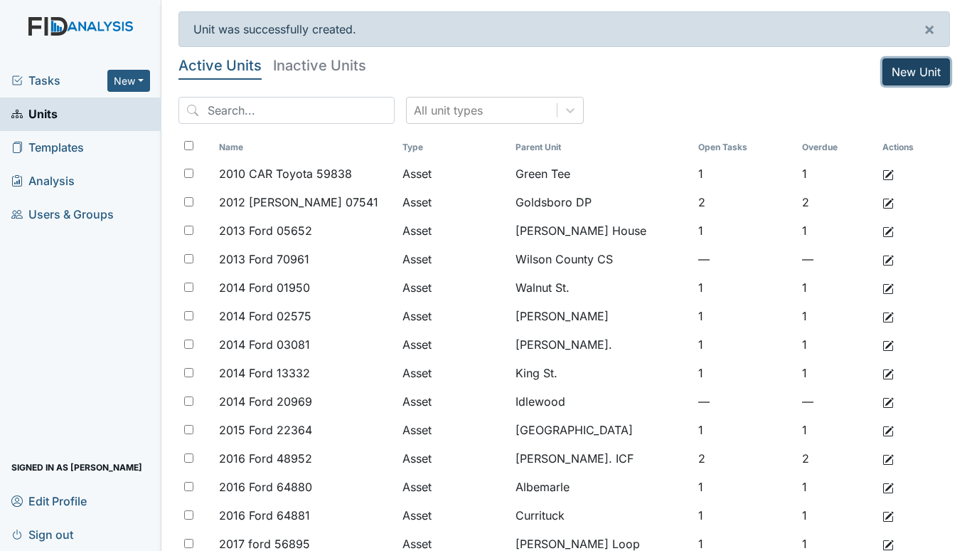
click at [894, 64] on link "New Unit" at bounding box center [917, 71] width 68 height 27
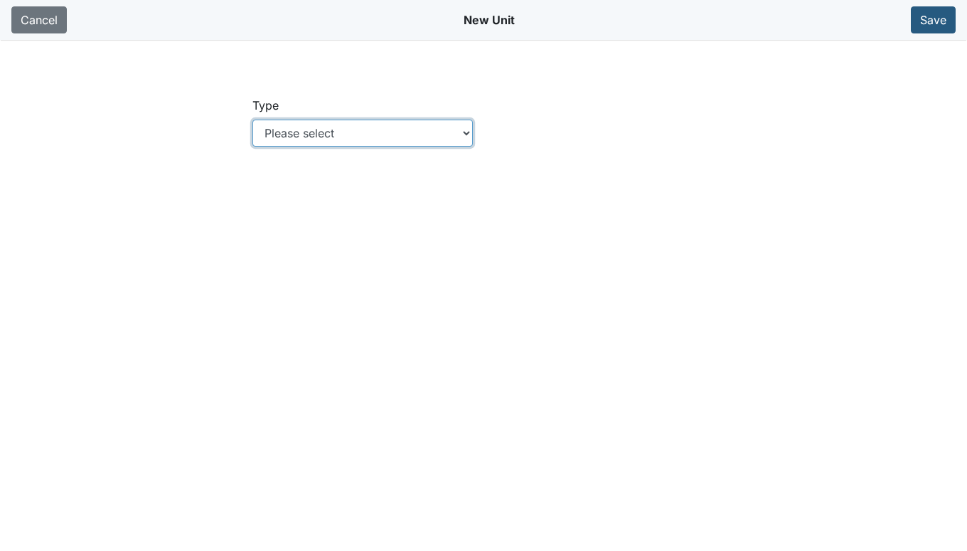
click at [466, 132] on select "Please select Location Location: Employee Location: Consumer Location: Asset Lo…" at bounding box center [363, 133] width 221 height 27
select select "c73a534c-0e54-49e9-a002-c9fa01df8b69"
click at [253, 120] on select "Please select Location Location: Employee Location: Consumer Location: Asset Lo…" at bounding box center [363, 133] width 221 height 27
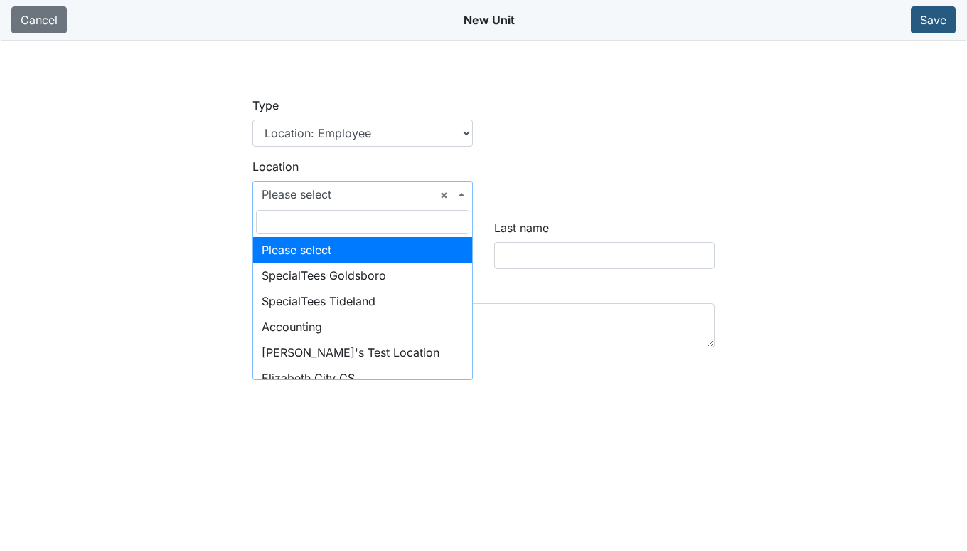
click at [336, 198] on span "× Please select" at bounding box center [358, 194] width 193 height 17
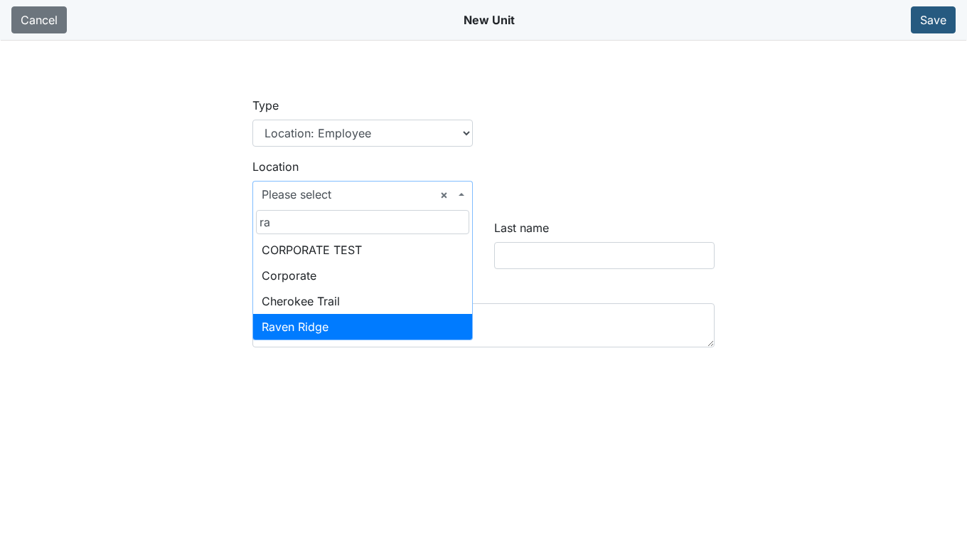
type input "ra"
select select "bff640f2-d666-4622-a223-4d8cbeb24b29"
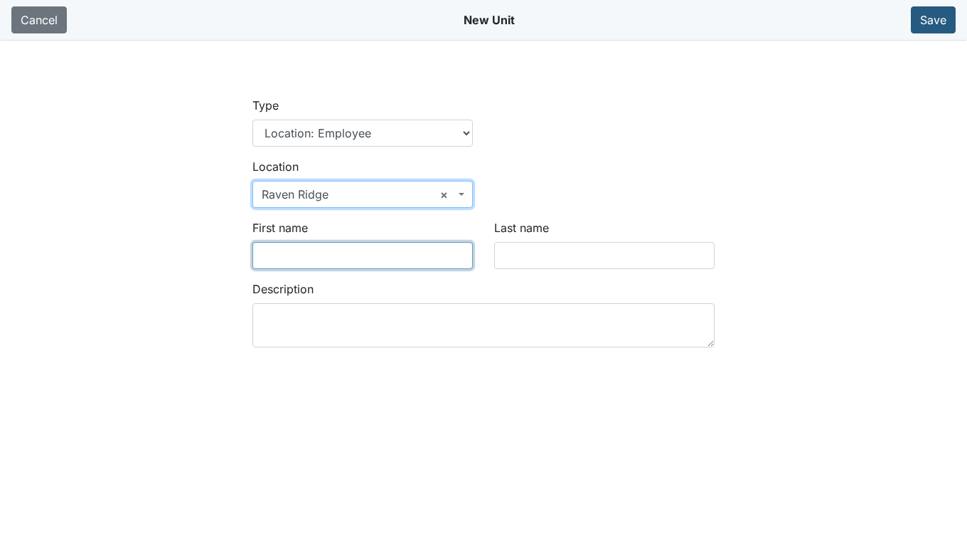
click at [310, 256] on input "First name" at bounding box center [363, 255] width 221 height 27
type input "Neani"
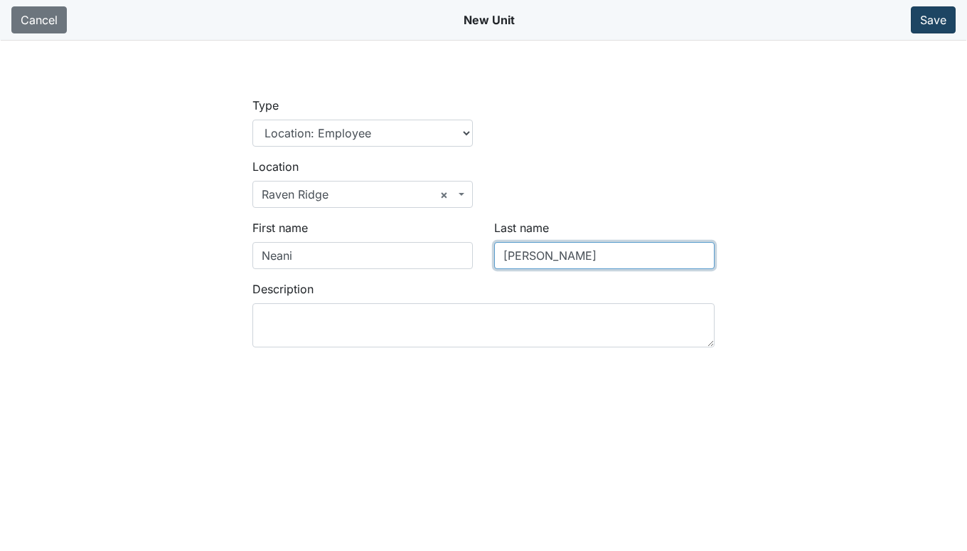
type input "[PERSON_NAME]"
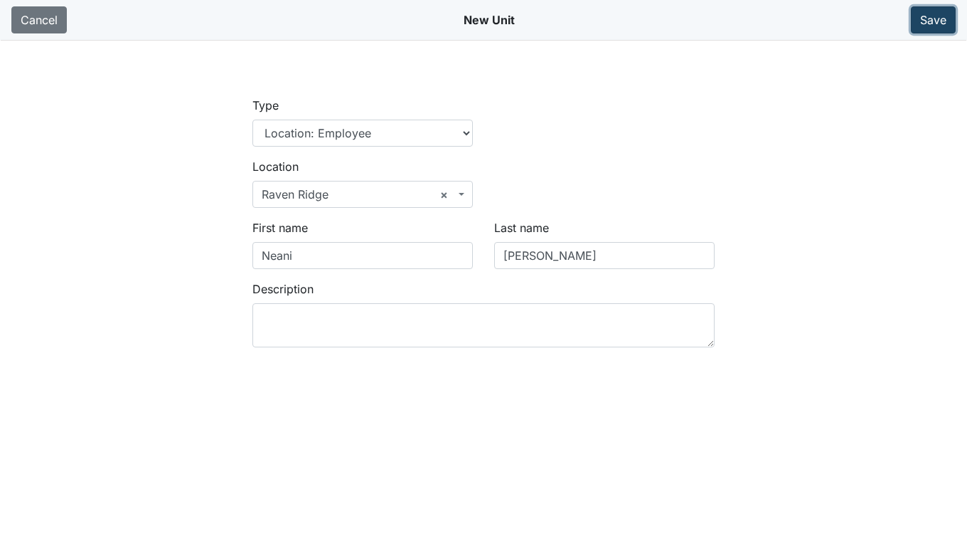
click at [935, 25] on button "Save" at bounding box center [933, 19] width 45 height 27
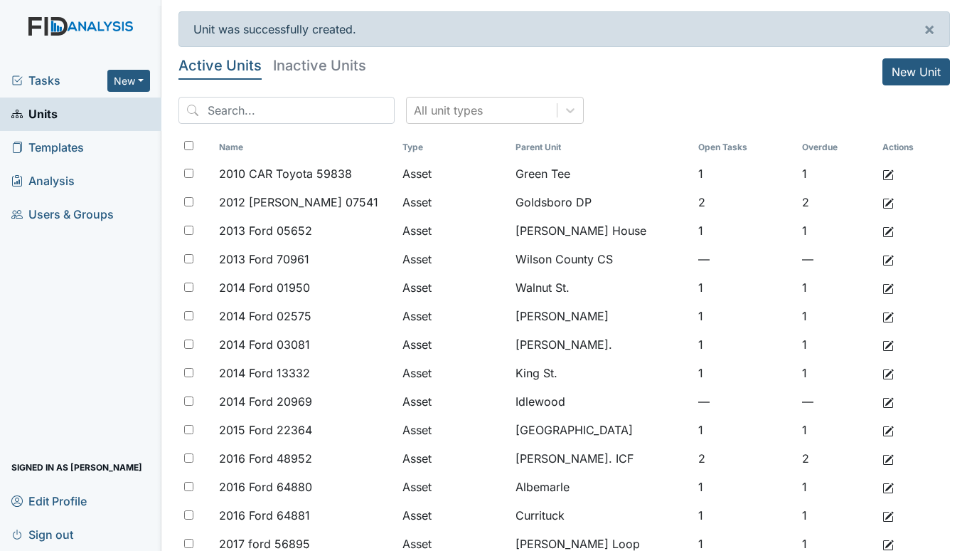
click at [43, 75] on span "Tasks" at bounding box center [59, 80] width 96 height 17
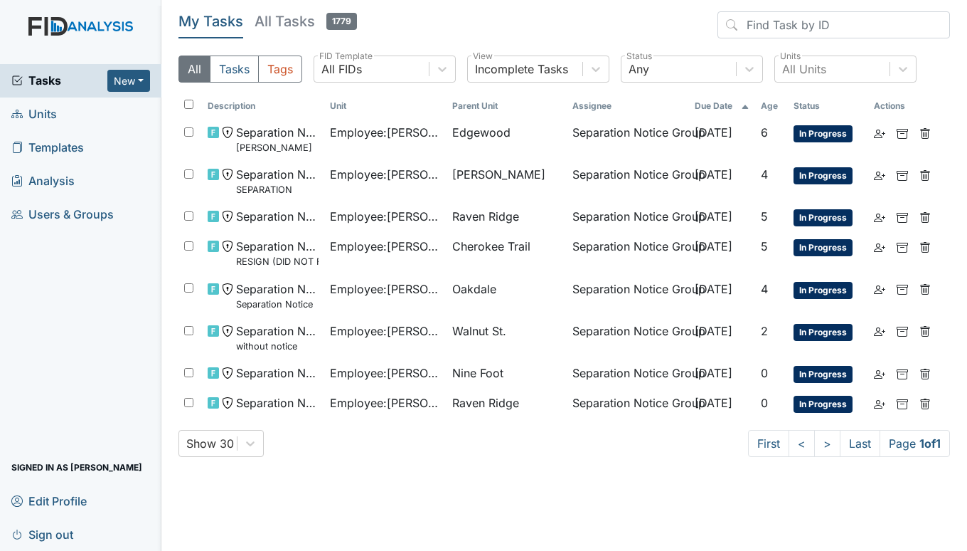
click at [43, 115] on span "Units" at bounding box center [34, 114] width 46 height 22
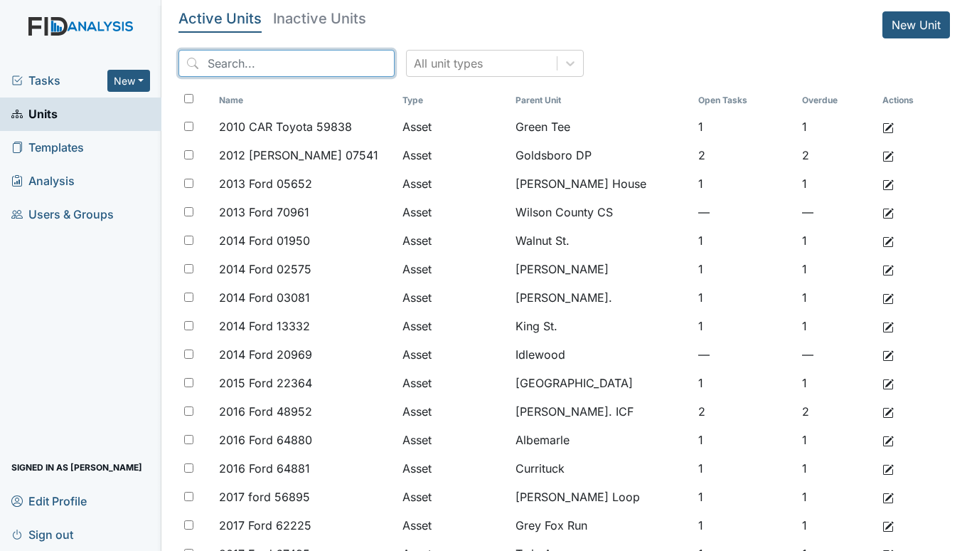
click at [294, 58] on input "search" at bounding box center [287, 63] width 216 height 27
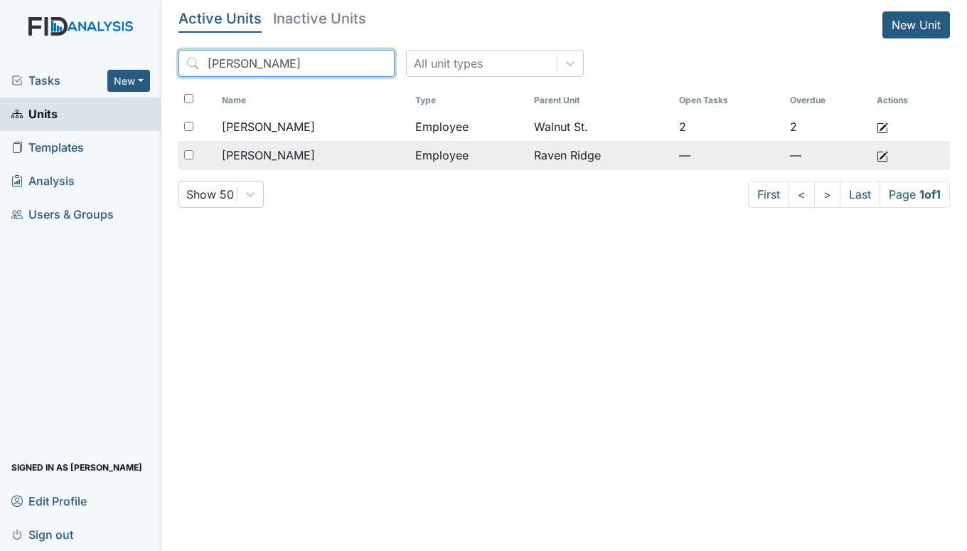
type input "atkinson"
click at [323, 155] on div "[PERSON_NAME]" at bounding box center [312, 155] width 181 height 17
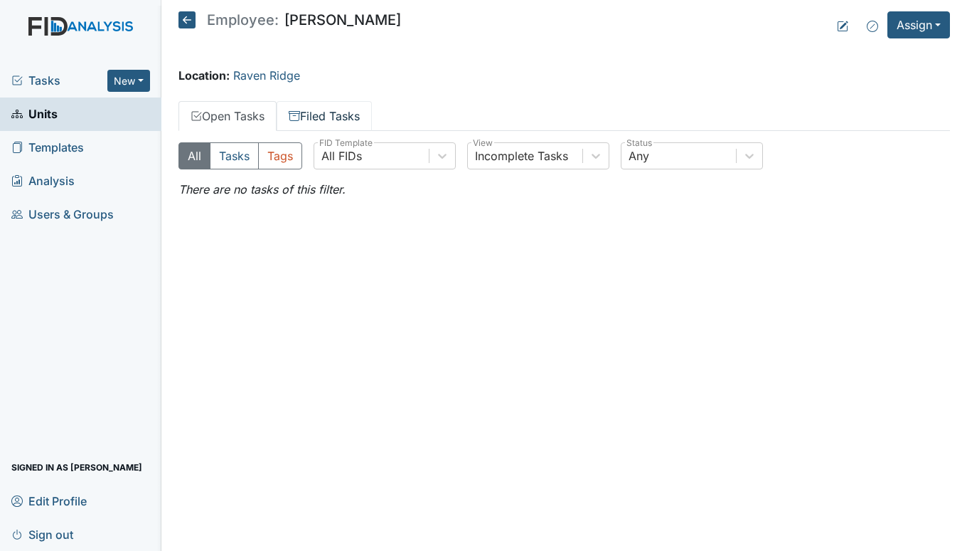
click at [324, 112] on link "Filed Tasks" at bounding box center [324, 116] width 95 height 30
click at [244, 115] on link "Open Tasks" at bounding box center [228, 116] width 98 height 30
click at [334, 112] on link "Filed Tasks" at bounding box center [324, 116] width 95 height 30
click at [50, 80] on span "Tasks" at bounding box center [59, 80] width 96 height 17
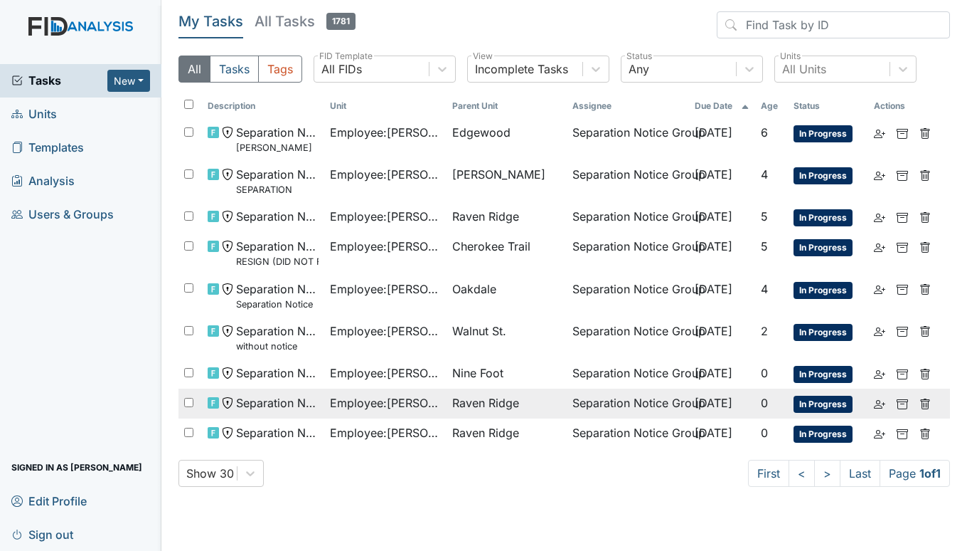
click at [396, 408] on span "Employee : [PERSON_NAME]" at bounding box center [385, 402] width 111 height 17
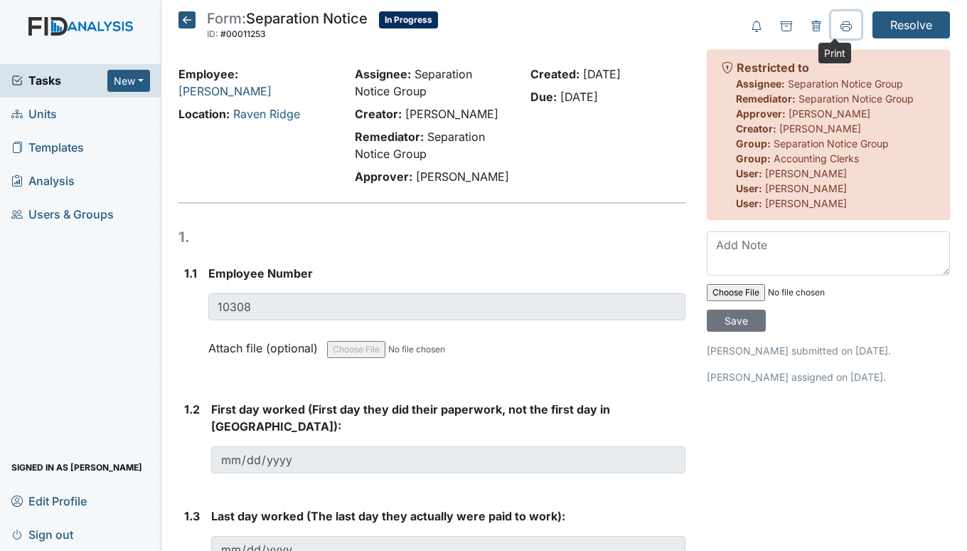
click at [841, 24] on icon at bounding box center [846, 25] width 11 height 8
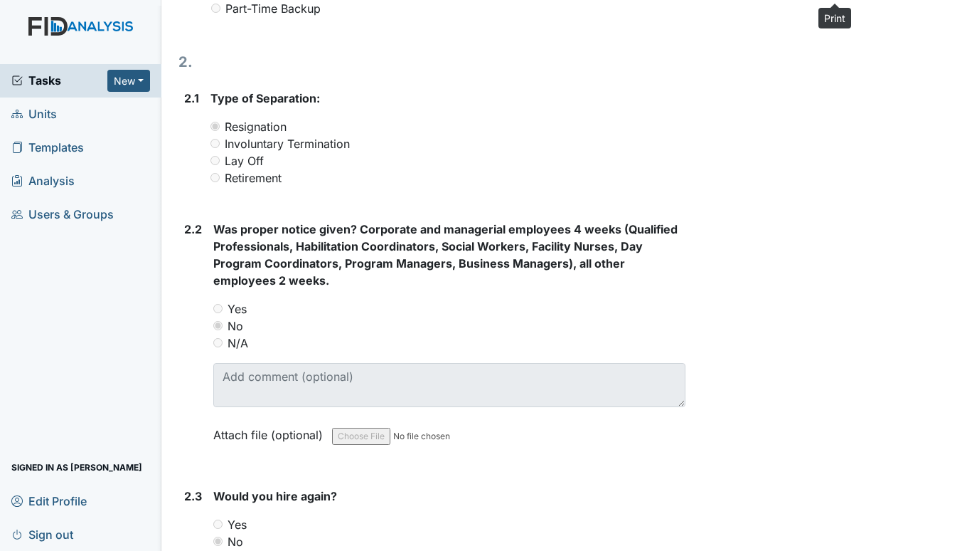
scroll to position [213, 0]
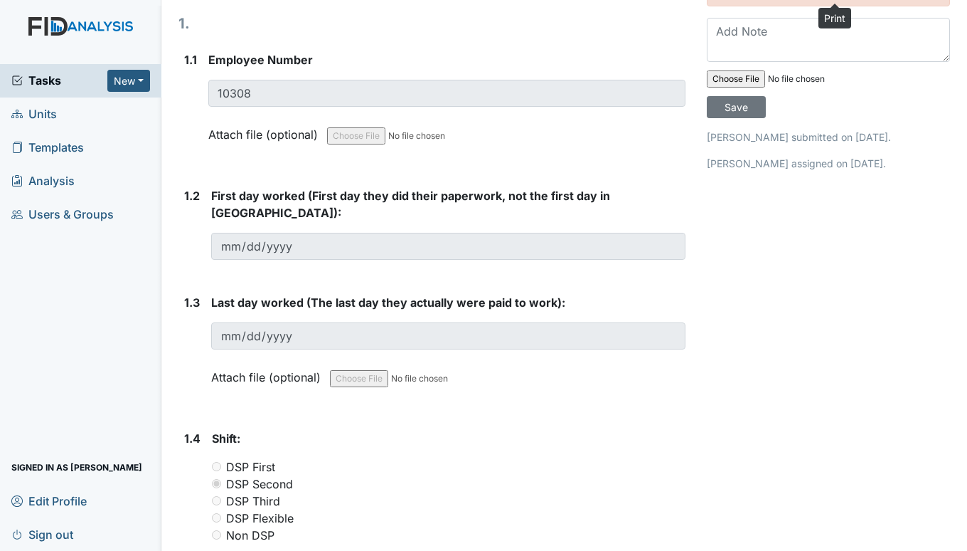
click at [47, 78] on span "Tasks" at bounding box center [59, 80] width 96 height 17
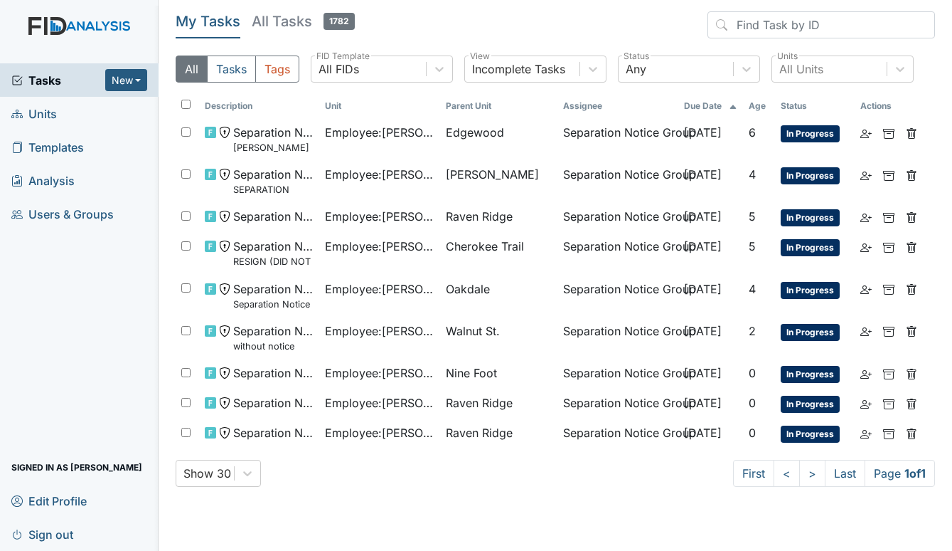
click at [36, 79] on span "Tasks" at bounding box center [58, 80] width 94 height 17
click at [50, 110] on span "Units" at bounding box center [34, 113] width 46 height 22
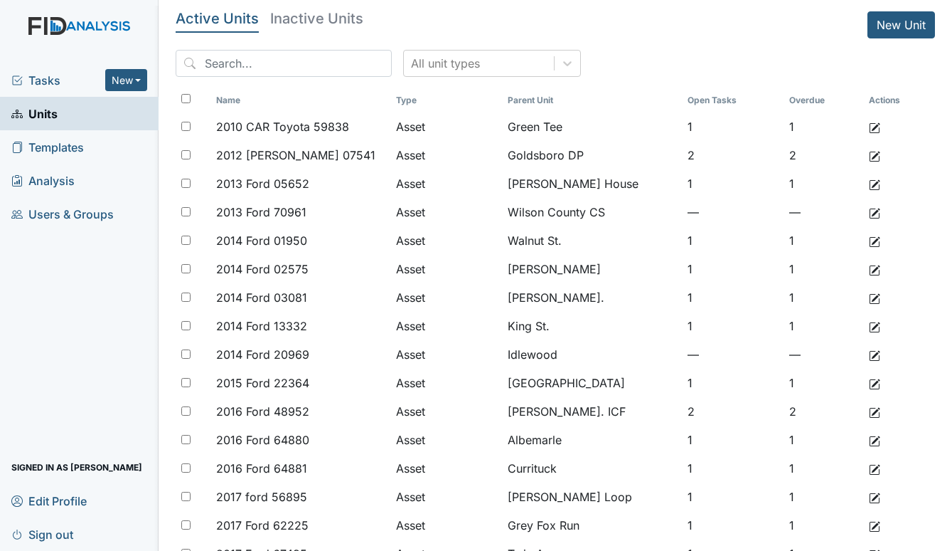
click at [53, 82] on span "Tasks" at bounding box center [58, 80] width 94 height 17
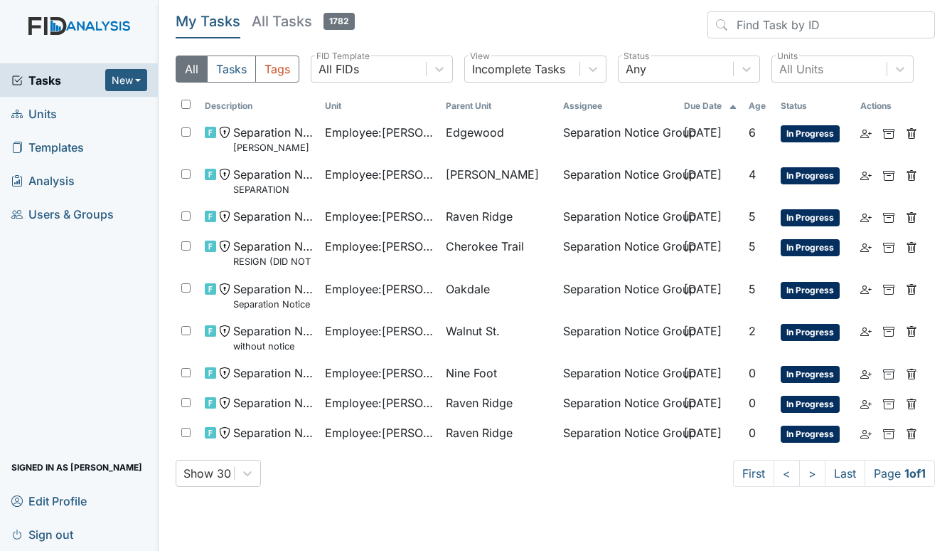
click at [30, 112] on span "Units" at bounding box center [34, 113] width 46 height 22
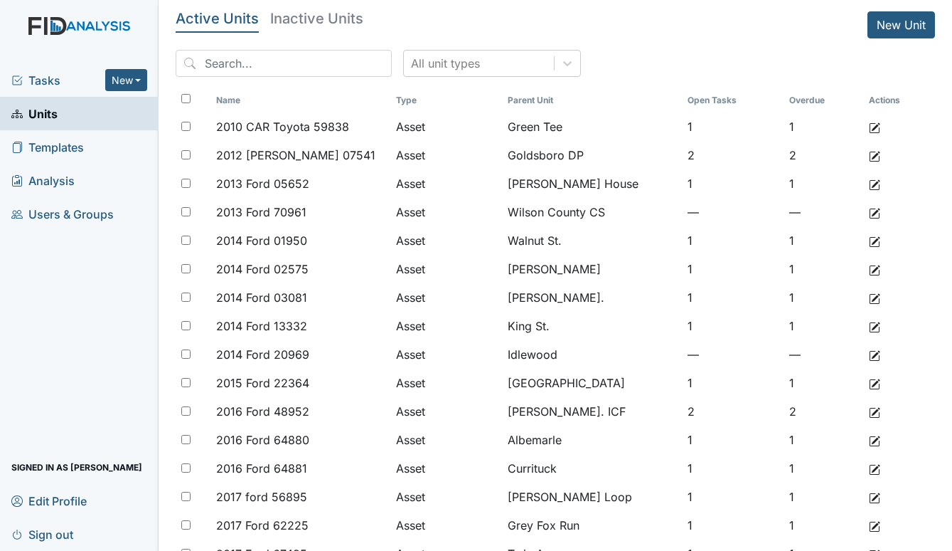
click at [34, 80] on span "Tasks" at bounding box center [58, 80] width 94 height 17
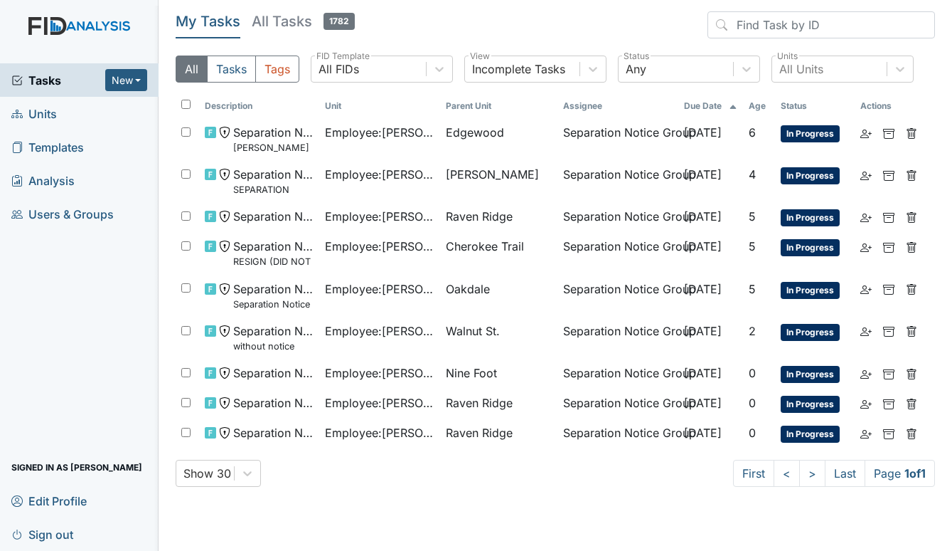
click at [60, 108] on link "Units" at bounding box center [79, 113] width 159 height 33
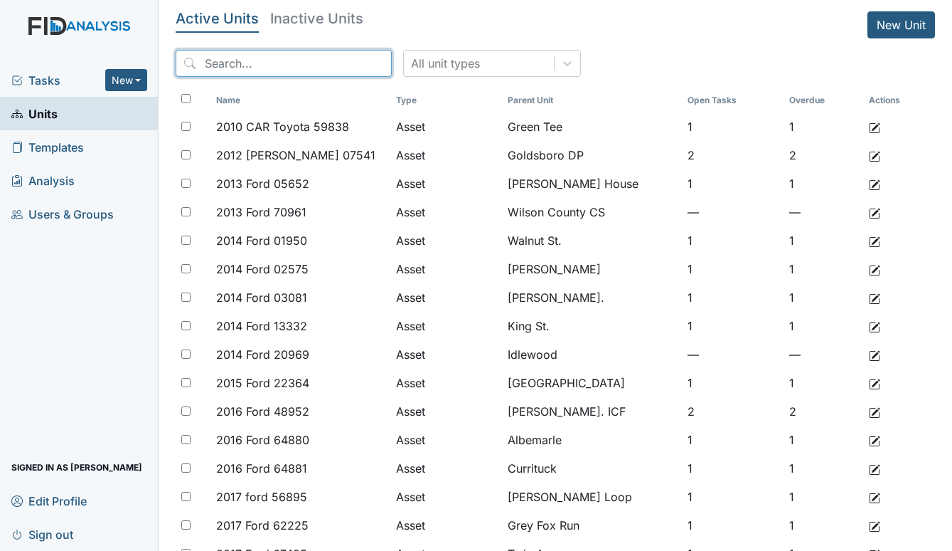
click at [277, 58] on input "search" at bounding box center [284, 63] width 216 height 27
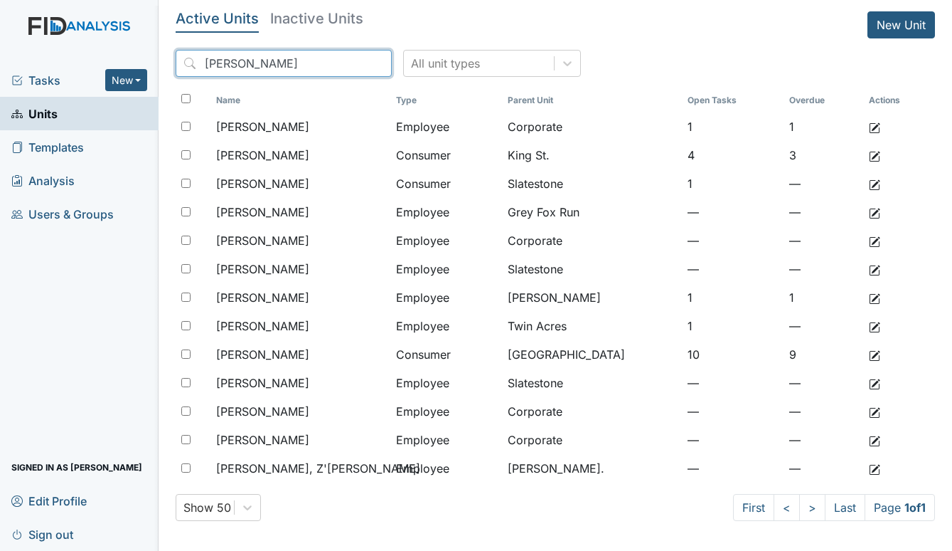
type input "[PERSON_NAME]"
click at [317, 23] on h5 "Inactive Units" at bounding box center [316, 18] width 93 height 14
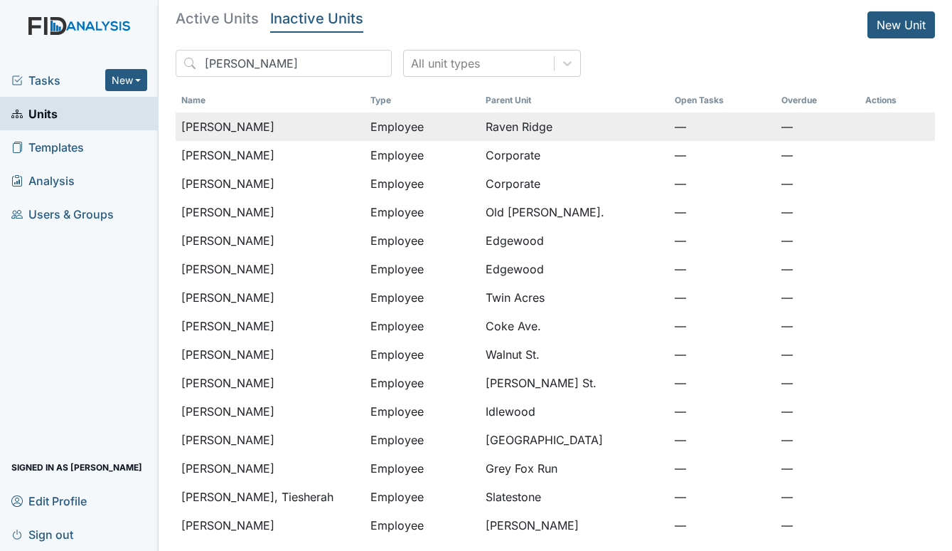
click at [244, 129] on span "[PERSON_NAME]" at bounding box center [227, 126] width 93 height 17
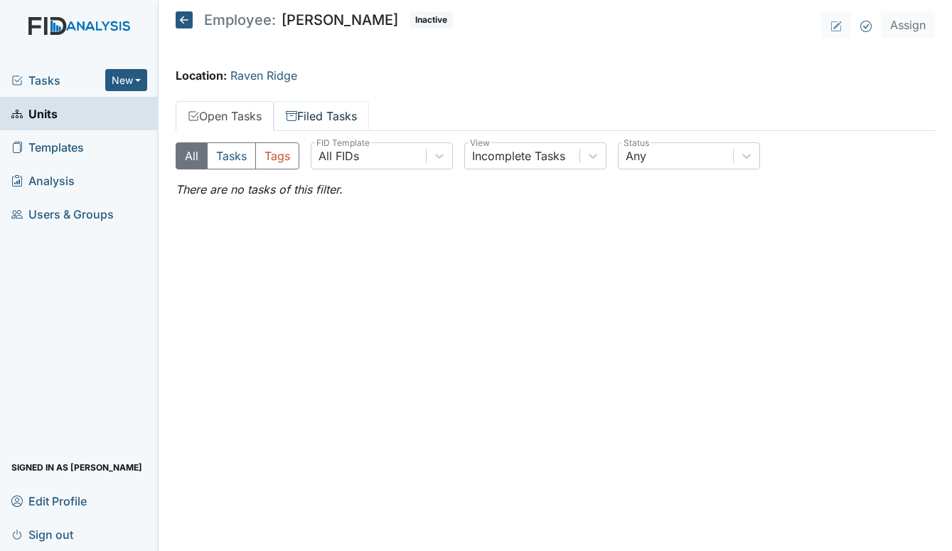
click at [312, 120] on link "Filed Tasks" at bounding box center [321, 116] width 95 height 30
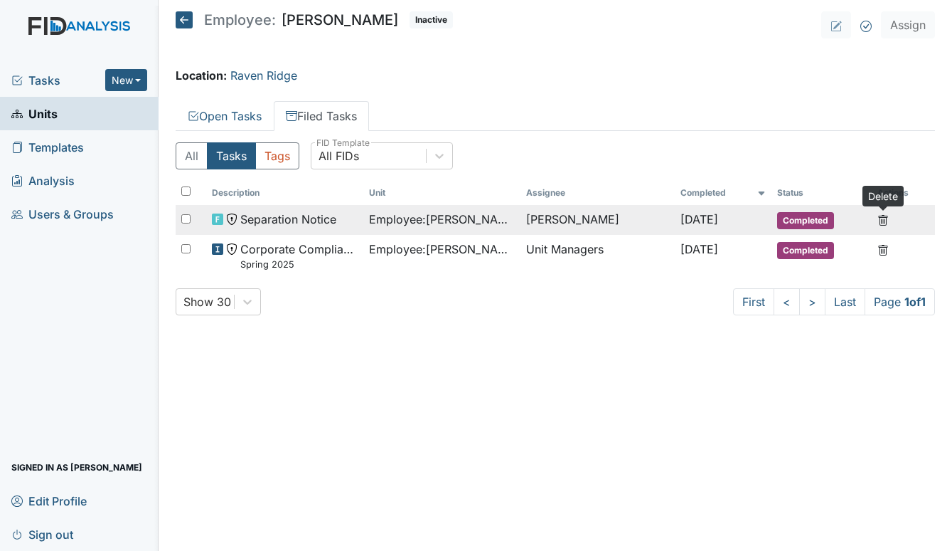
click at [883, 218] on icon at bounding box center [883, 220] width 11 height 11
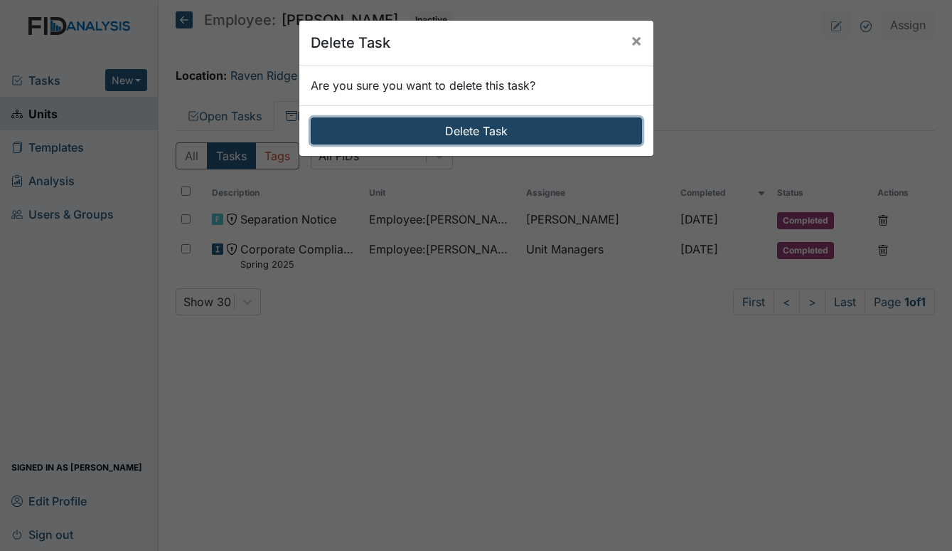
click at [436, 131] on button "Delete Task" at bounding box center [476, 130] width 331 height 27
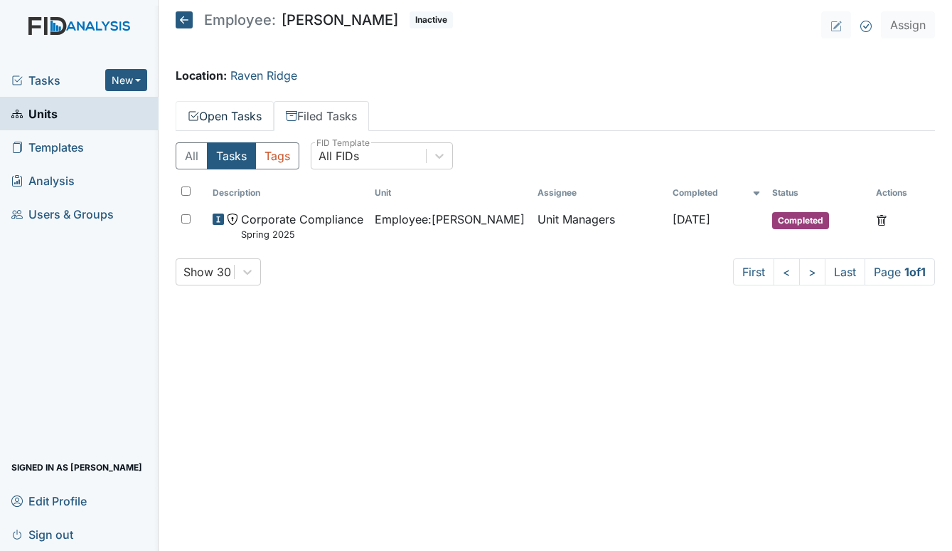
click at [223, 107] on link "Open Tasks" at bounding box center [225, 116] width 98 height 30
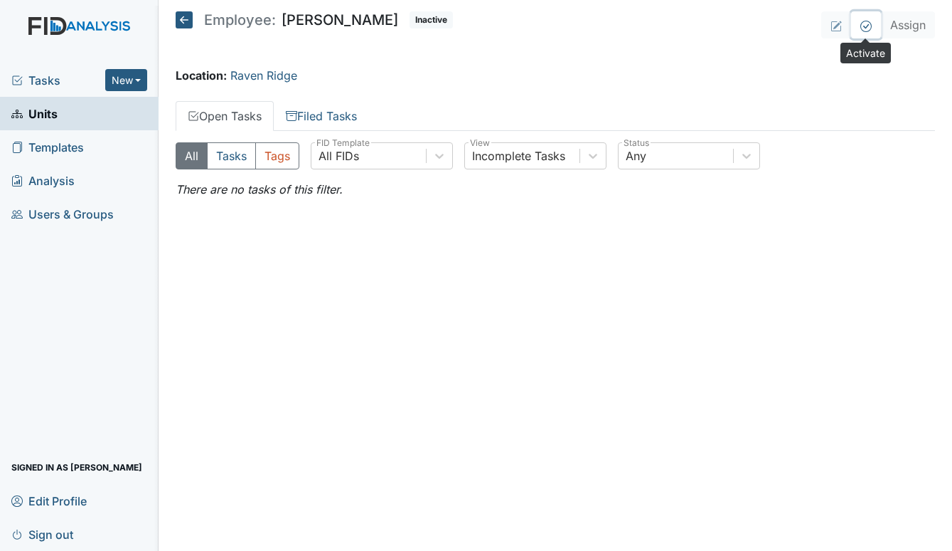
click at [866, 31] on icon at bounding box center [866, 26] width 11 height 11
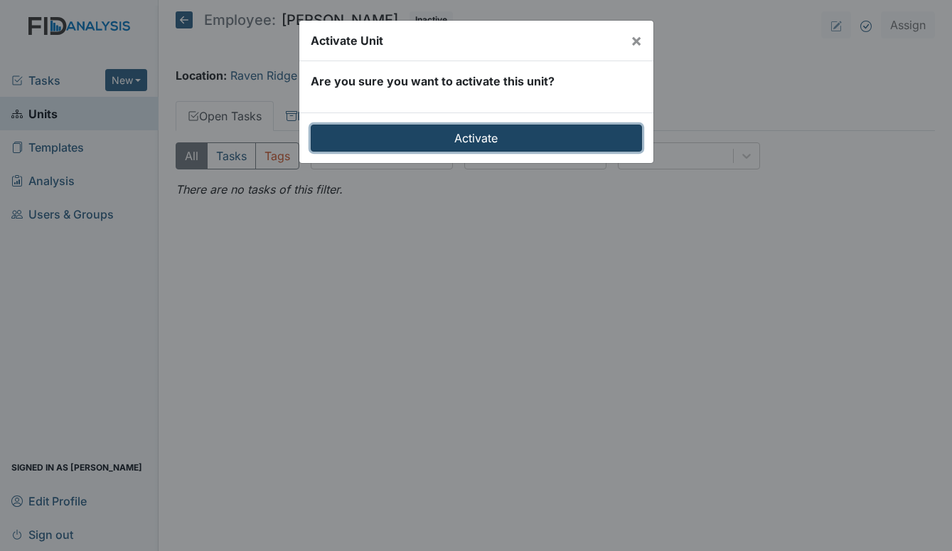
click at [483, 138] on input "Activate" at bounding box center [476, 137] width 331 height 27
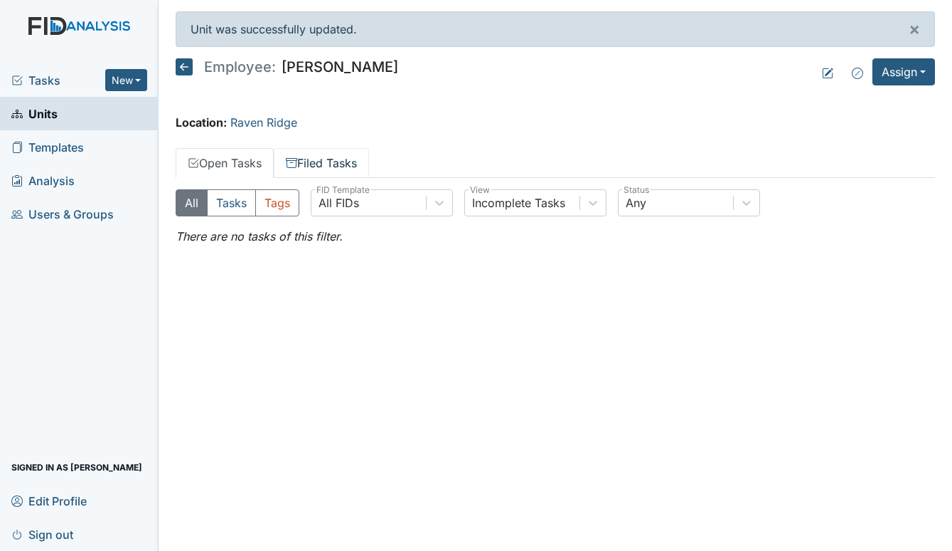
click at [344, 164] on link "Filed Tasks" at bounding box center [321, 163] width 95 height 30
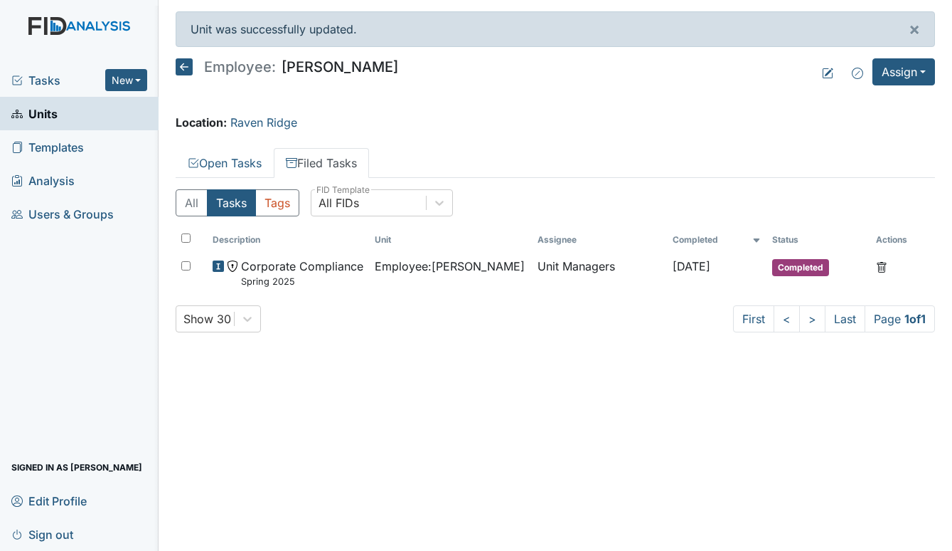
click at [48, 102] on link "Units" at bounding box center [79, 113] width 159 height 33
